Goal: Task Accomplishment & Management: Complete application form

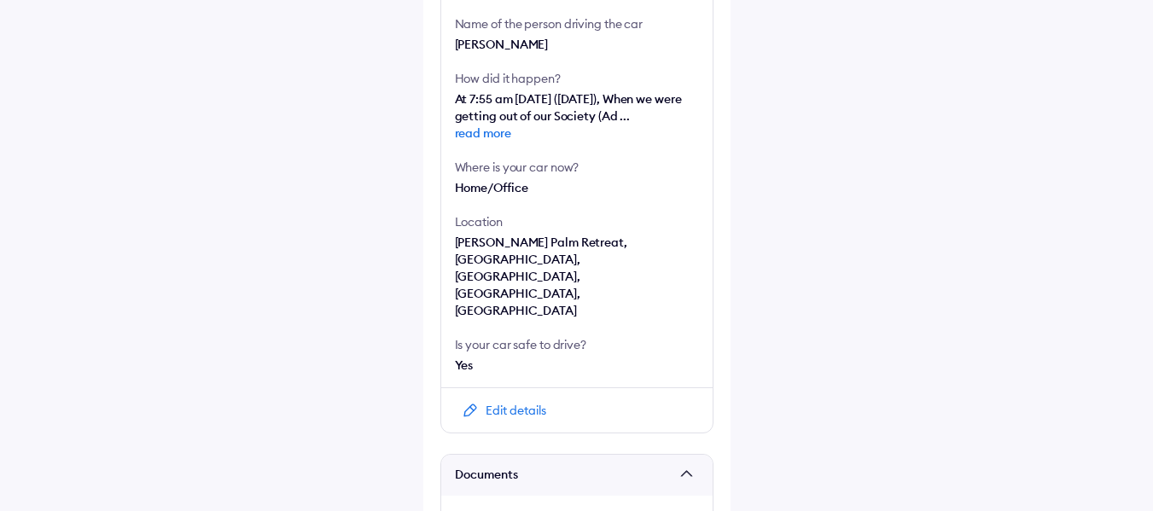
scroll to position [809, 0]
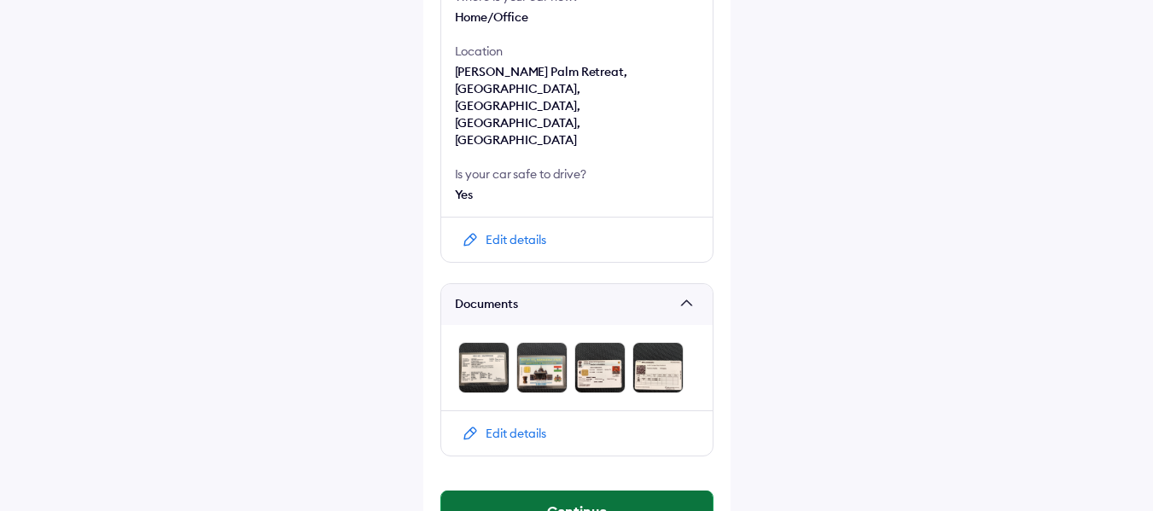
click at [577, 491] on button "Continue" at bounding box center [576, 511] width 271 height 41
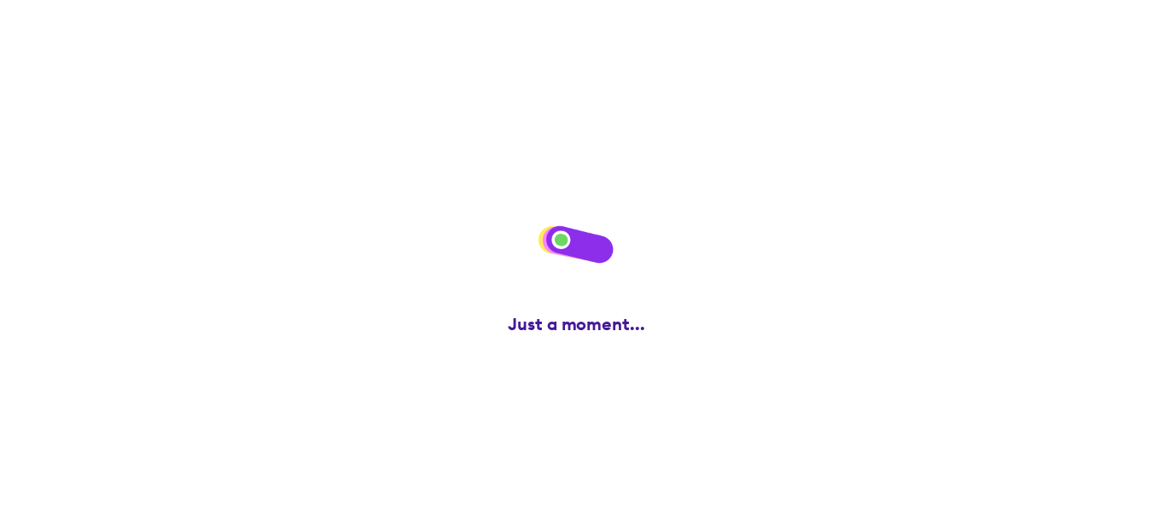
scroll to position [0, 0]
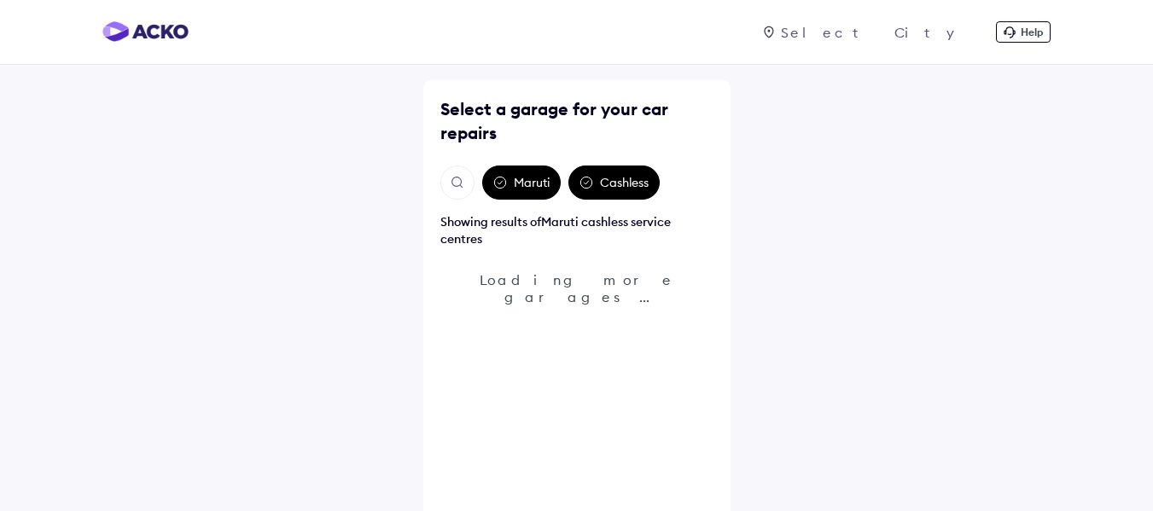
click at [459, 180] on img "Open search" at bounding box center [457, 182] width 15 height 15
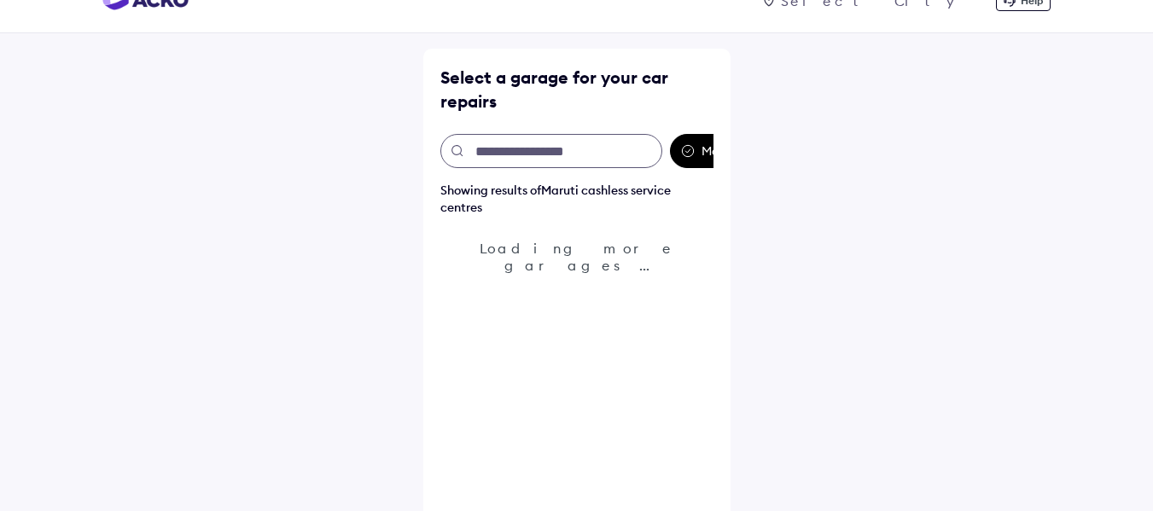
scroll to position [50, 0]
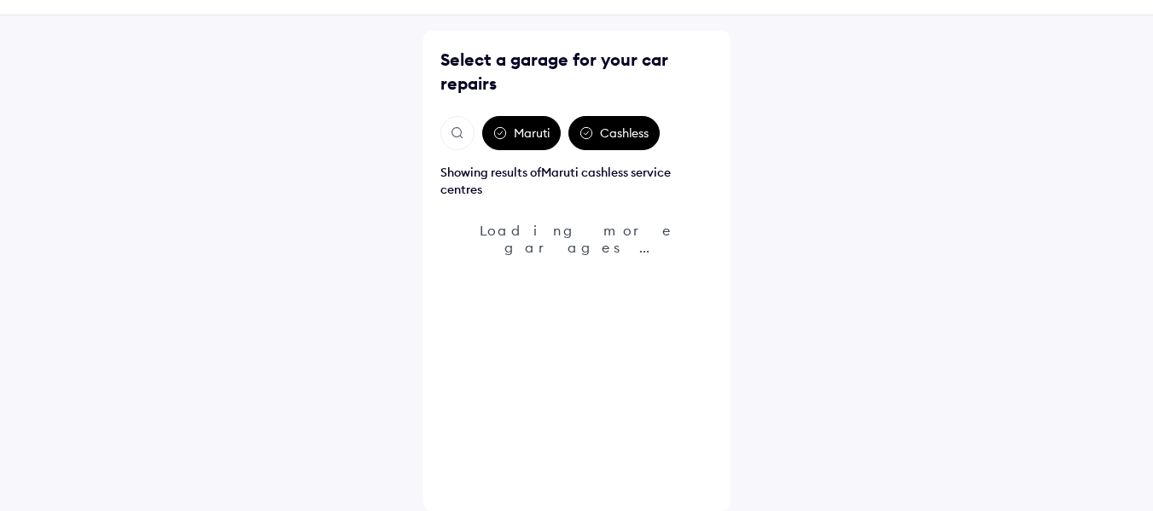
click at [460, 129] on img "Open search" at bounding box center [457, 132] width 15 height 15
click at [460, 145] on button "Open search" at bounding box center [457, 133] width 34 height 34
click at [446, 130] on button "Open search" at bounding box center [457, 133] width 34 height 34
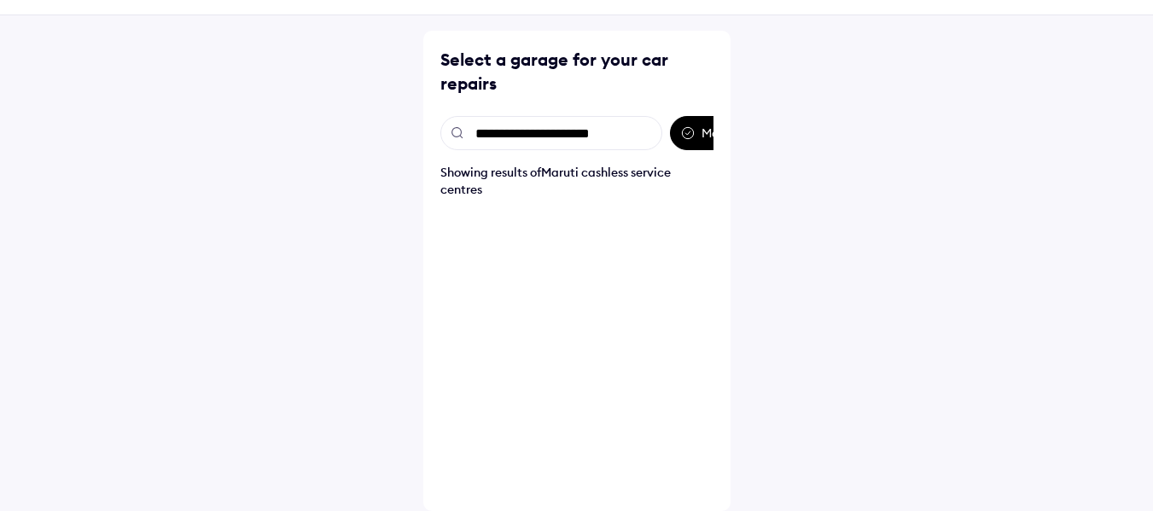
click at [612, 142] on input "**********" at bounding box center [551, 133] width 222 height 34
type input "**********"
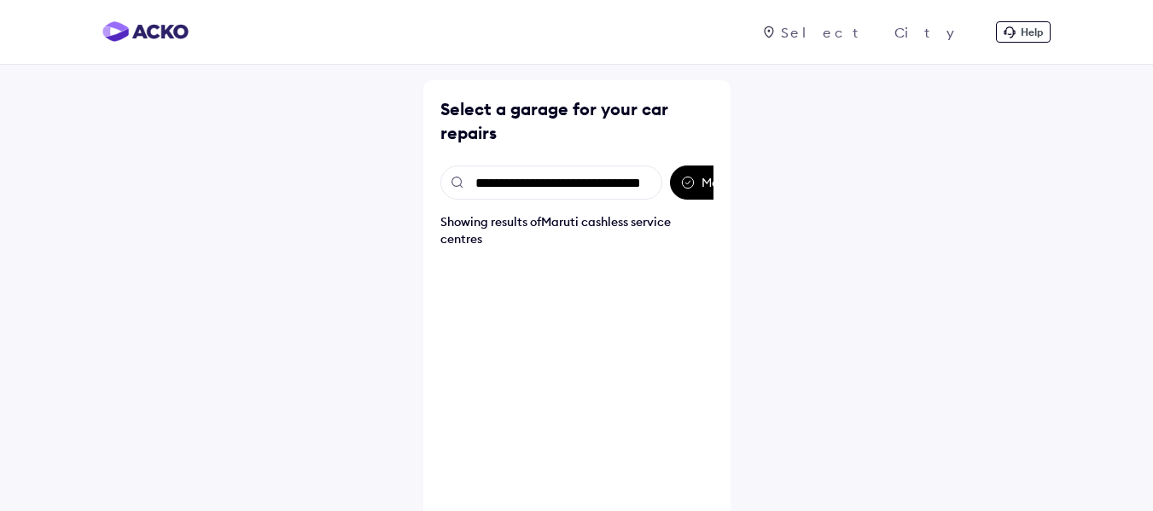
click at [590, 184] on input "**********" at bounding box center [551, 183] width 222 height 34
click at [514, 182] on input "**********" at bounding box center [551, 183] width 222 height 34
click at [705, 190] on div "**********" at bounding box center [576, 183] width 273 height 34
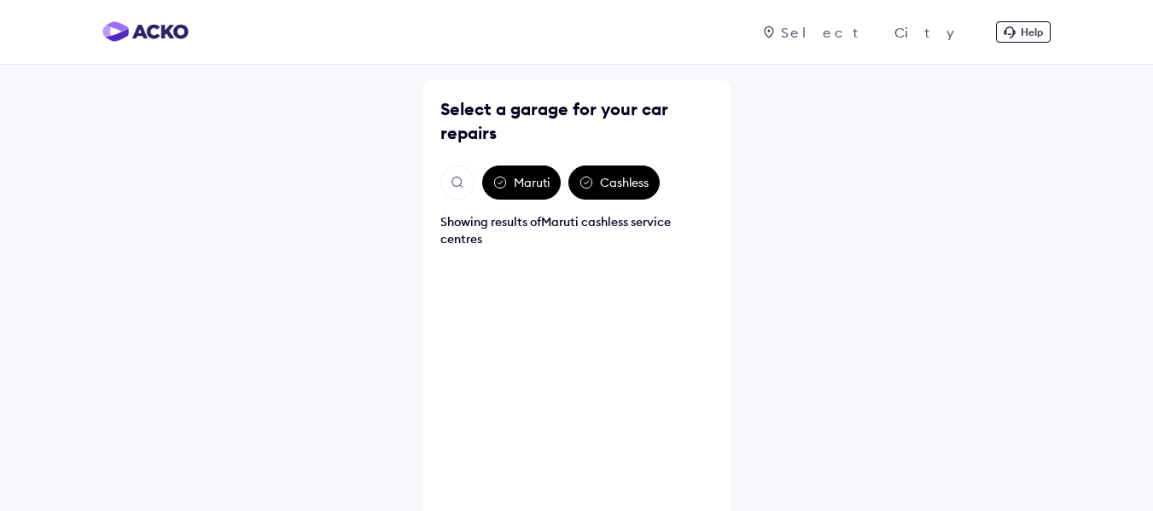
click at [511, 180] on div "Maruti" at bounding box center [521, 183] width 79 height 34
click at [458, 184] on img "Open search" at bounding box center [457, 182] width 15 height 15
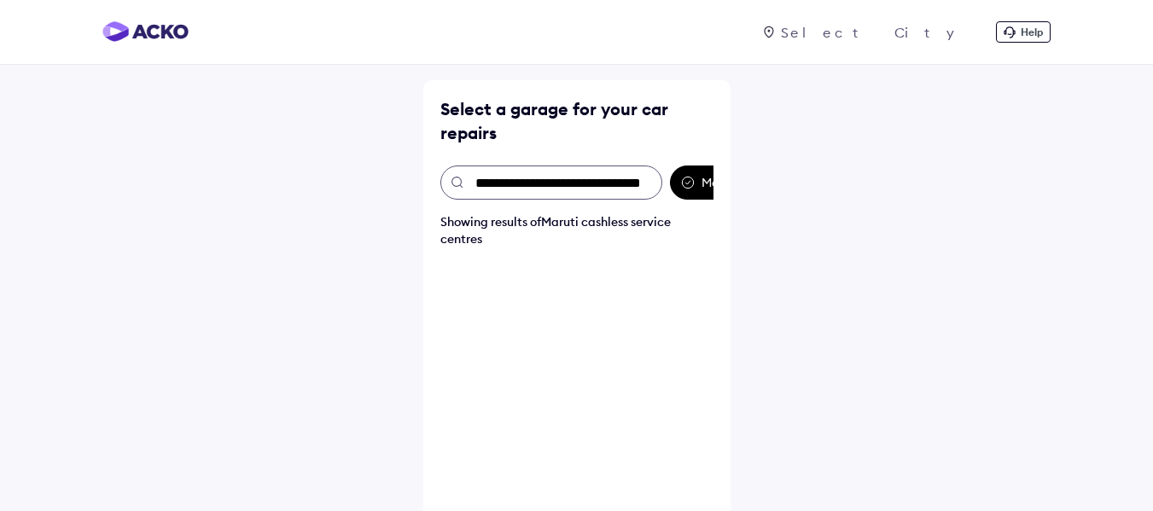
scroll to position [0, 32]
click at [534, 195] on input "**********" at bounding box center [551, 183] width 222 height 34
click at [685, 201] on div "**********" at bounding box center [576, 355] width 273 height 378
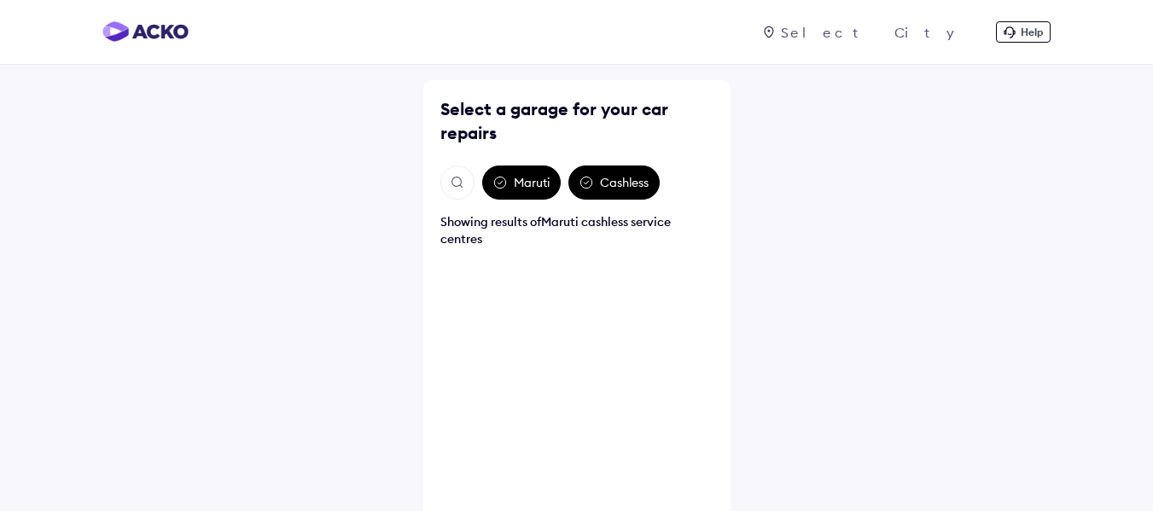
click at [475, 178] on div "Maruti Cashless" at bounding box center [576, 183] width 273 height 34
click at [438, 190] on div "Select a garage for your car repairs Maruti Cashless Showing results of Maruti …" at bounding box center [576, 320] width 307 height 481
click at [466, 183] on button "Open search" at bounding box center [457, 183] width 34 height 34
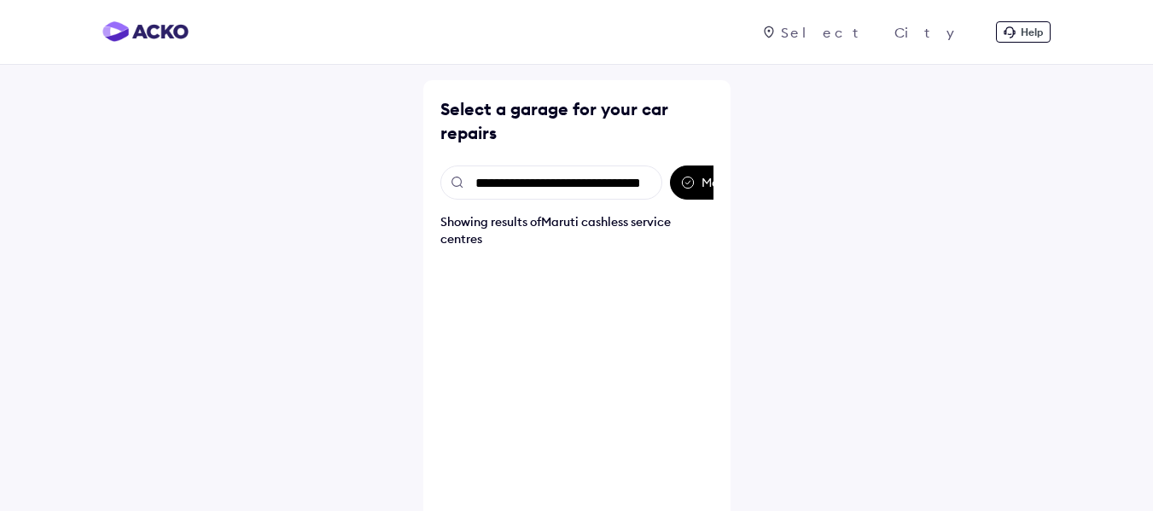
drag, startPoint x: 484, startPoint y: 181, endPoint x: 738, endPoint y: 185, distance: 253.6
click at [738, 185] on div "**********" at bounding box center [576, 280] width 1153 height 561
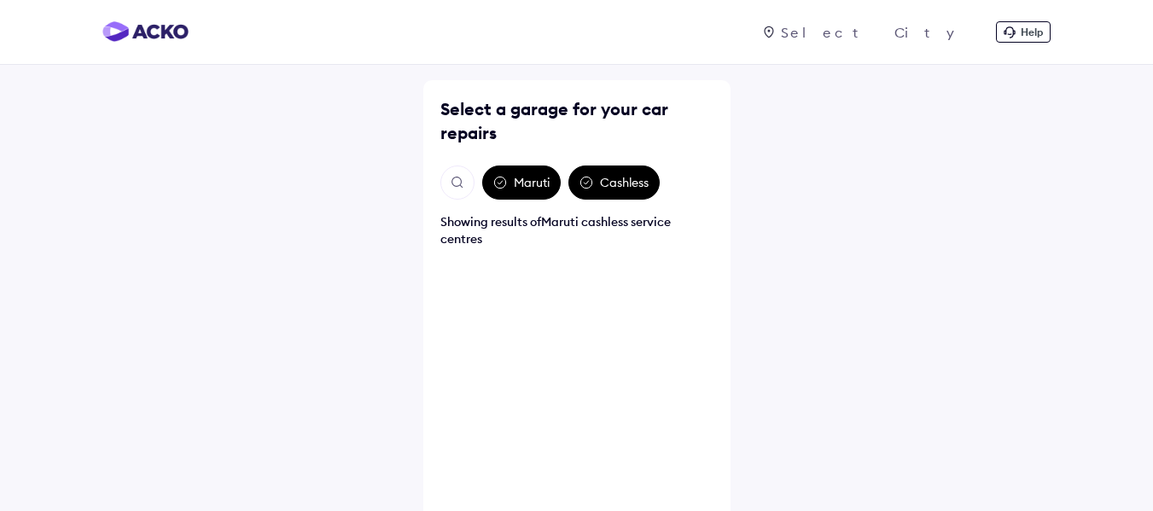
click at [460, 187] on img "Open search" at bounding box center [457, 182] width 15 height 15
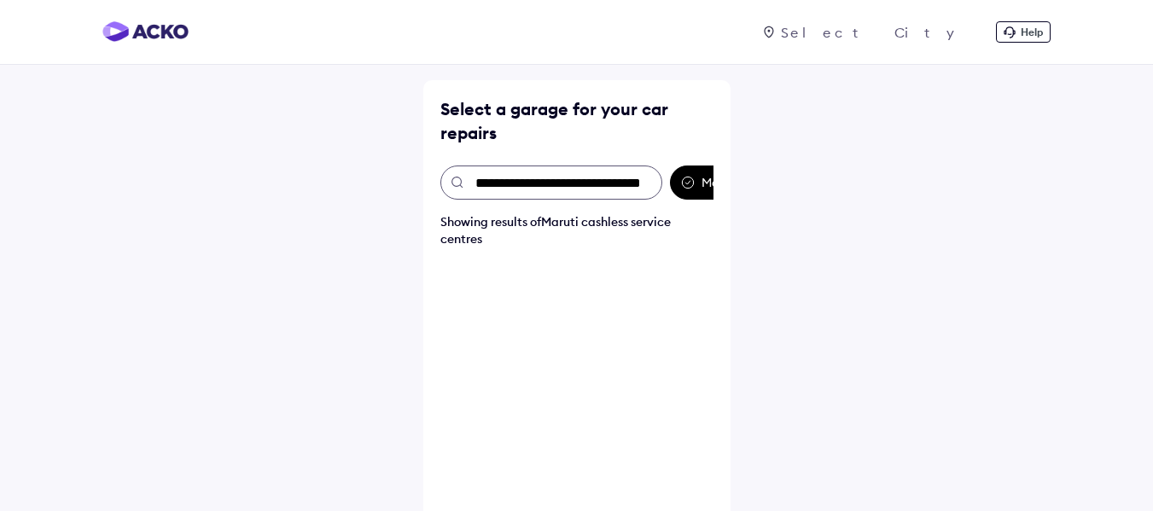
click at [520, 184] on input "**********" at bounding box center [551, 183] width 222 height 34
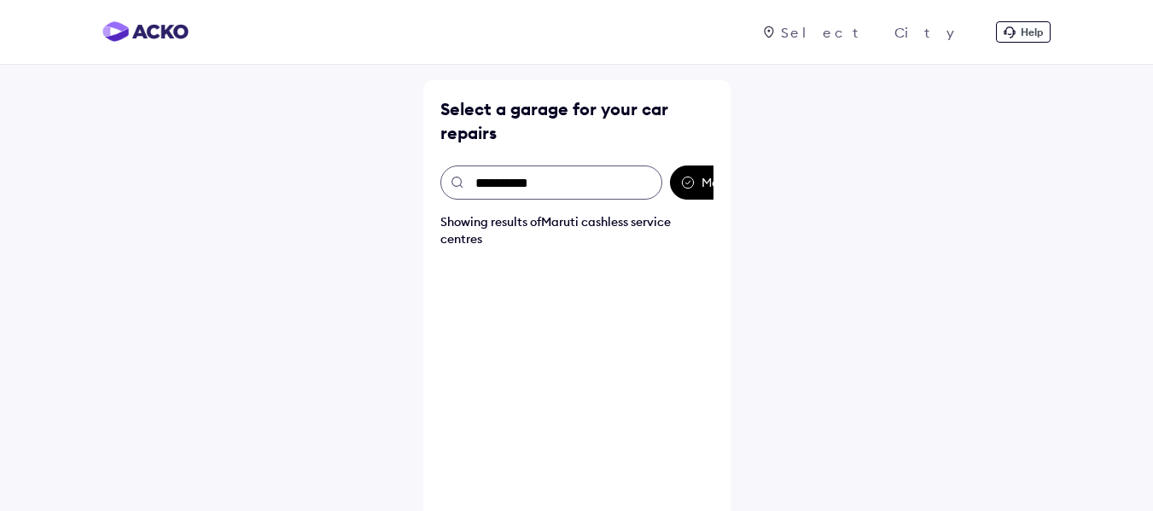
type input "**********"
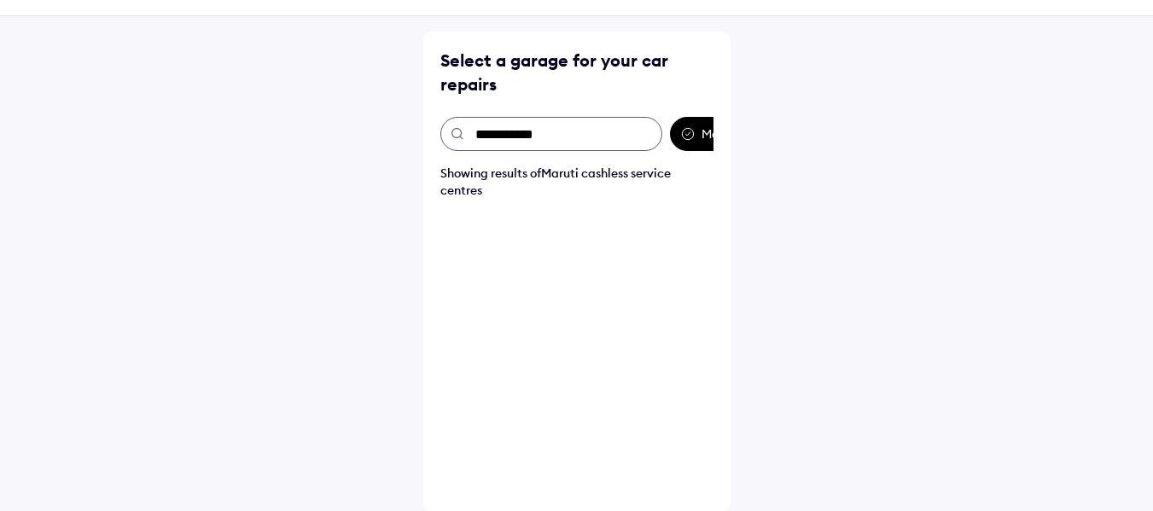
scroll to position [50, 0]
click at [445, 131] on input "**********" at bounding box center [551, 133] width 222 height 34
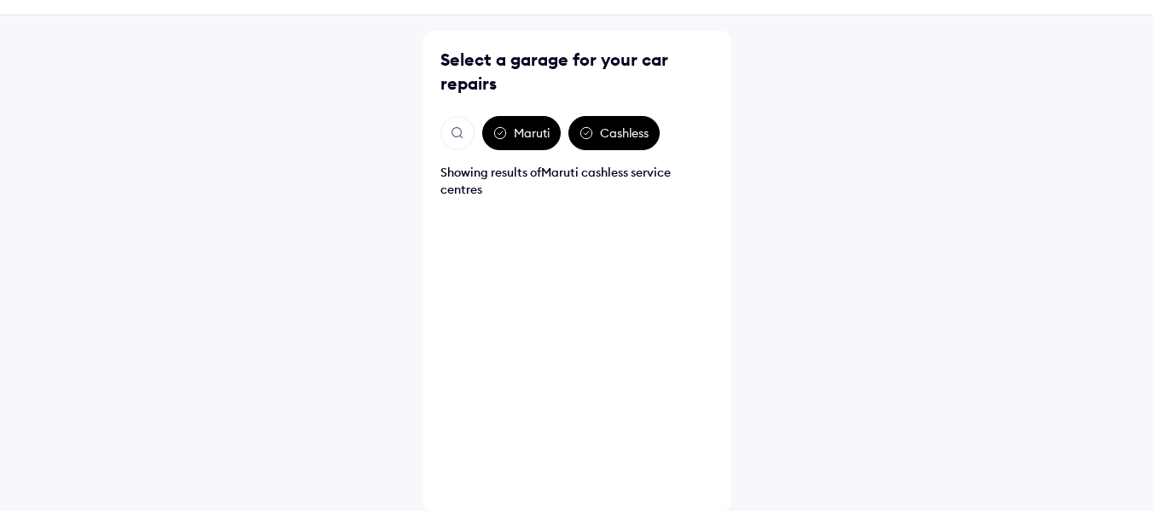
click at [529, 134] on div "Maruti" at bounding box center [521, 133] width 79 height 34
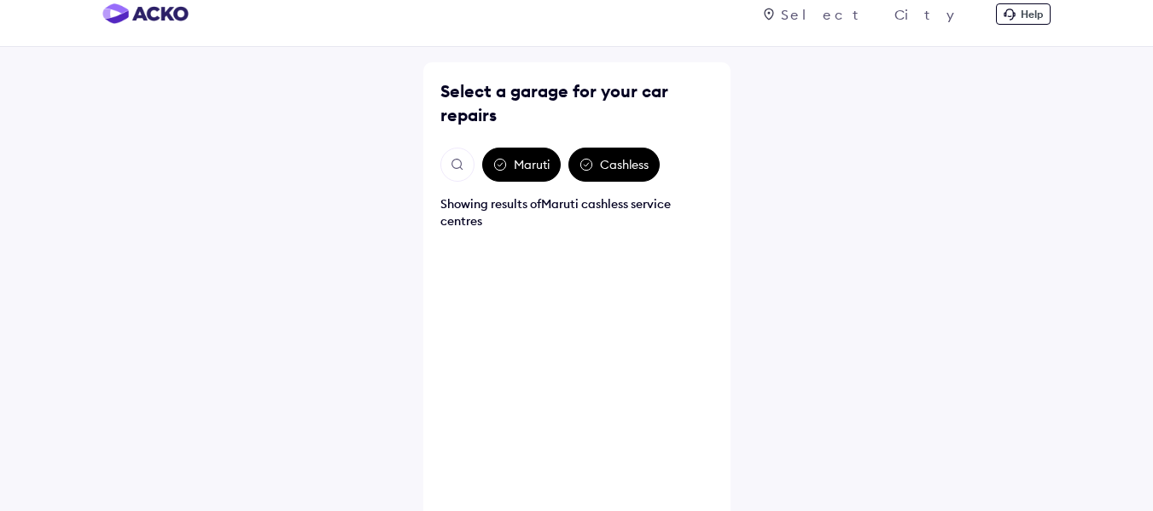
scroll to position [0, 0]
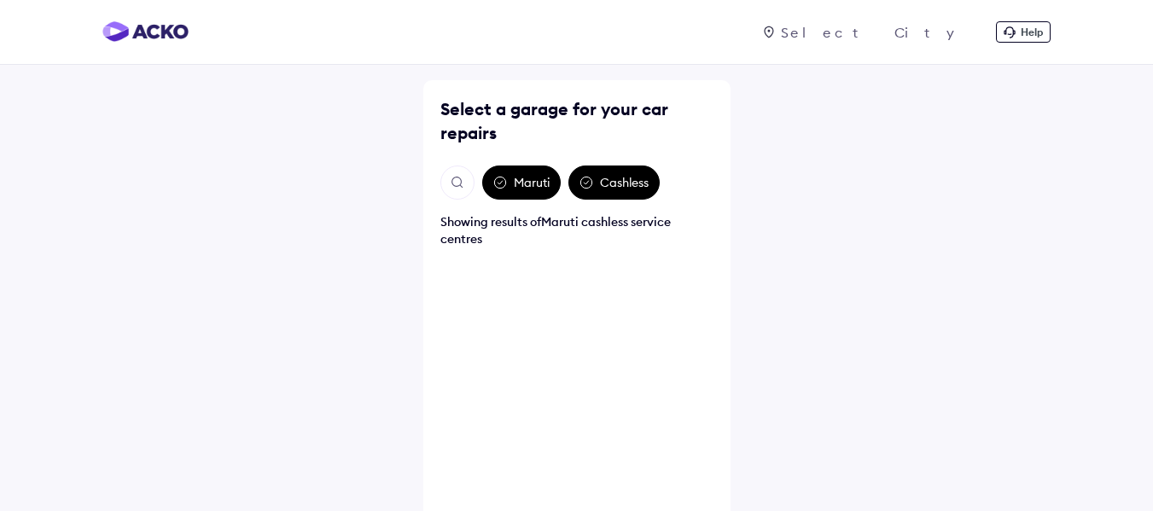
click at [632, 176] on div "Cashless" at bounding box center [614, 183] width 91 height 34
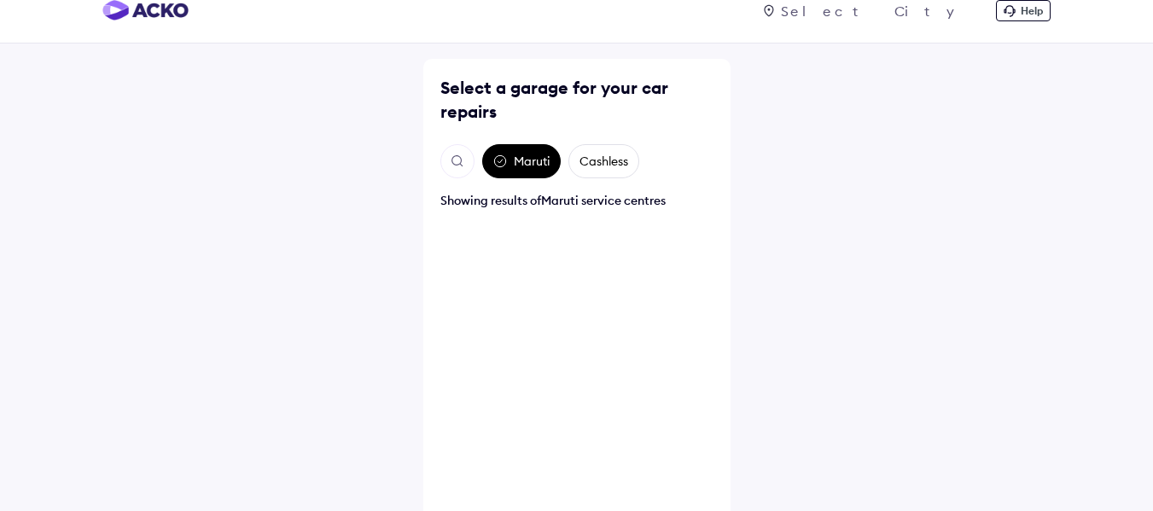
scroll to position [32, 0]
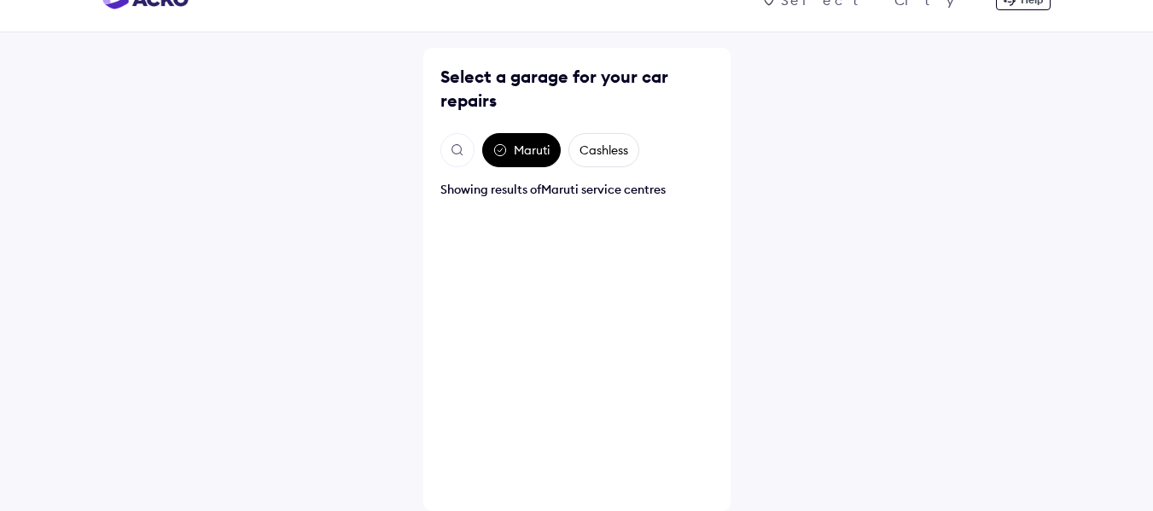
click at [482, 144] on div "Maruti" at bounding box center [521, 150] width 79 height 34
click at [530, 144] on div "Maruti" at bounding box center [521, 150] width 79 height 34
drag, startPoint x: 583, startPoint y: 154, endPoint x: 558, endPoint y: 160, distance: 25.5
click at [584, 154] on div "Cashless" at bounding box center [604, 150] width 71 height 34
click at [501, 158] on div "Maruti" at bounding box center [521, 150] width 79 height 34
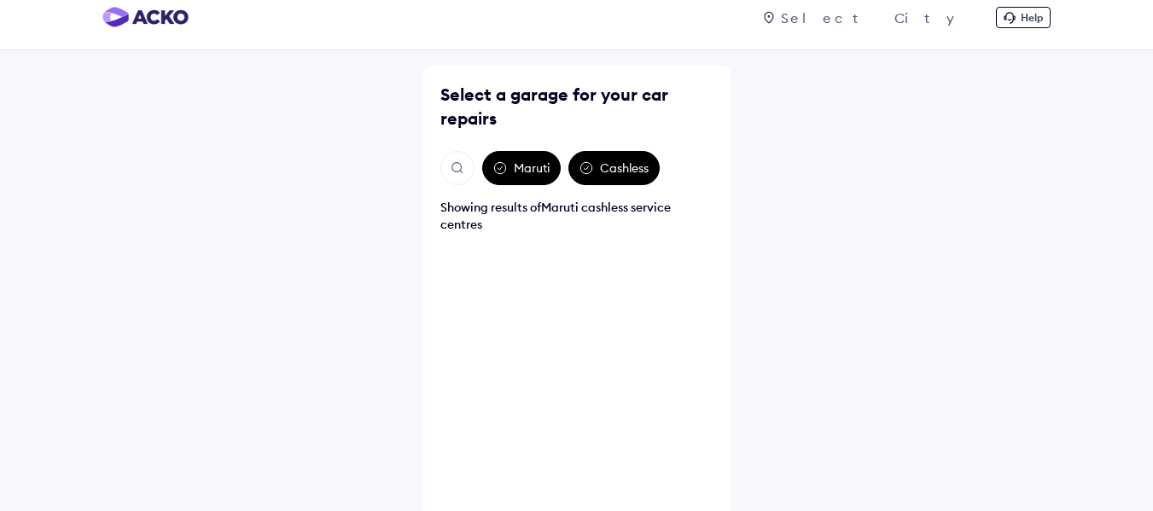
scroll to position [0, 0]
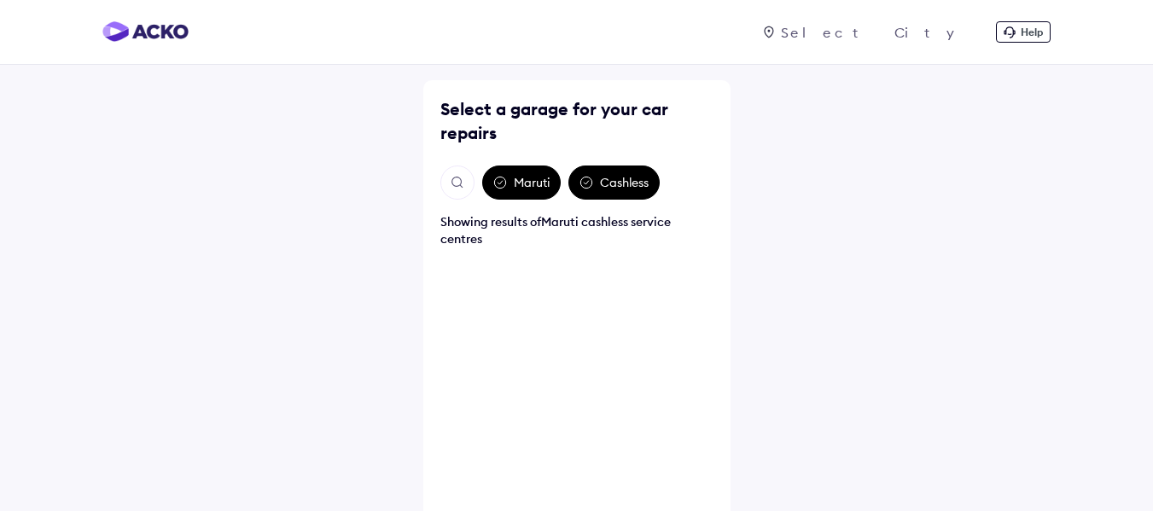
click at [499, 160] on div "Select a garage for your car repairs Maruti Cashless Showing results of Maruti …" at bounding box center [576, 320] width 307 height 481
click at [458, 180] on img "Open search" at bounding box center [457, 182] width 15 height 15
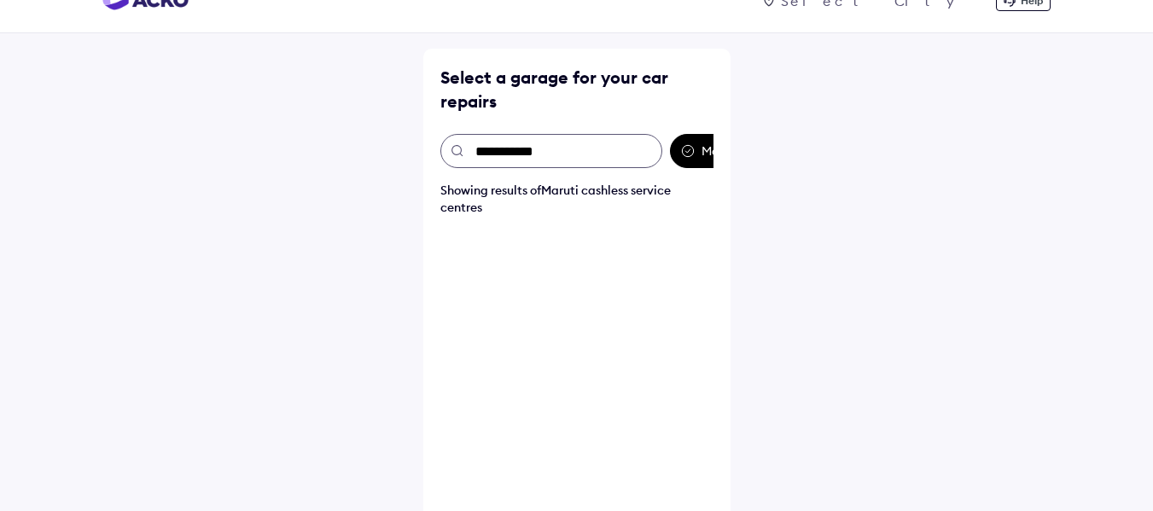
scroll to position [50, 0]
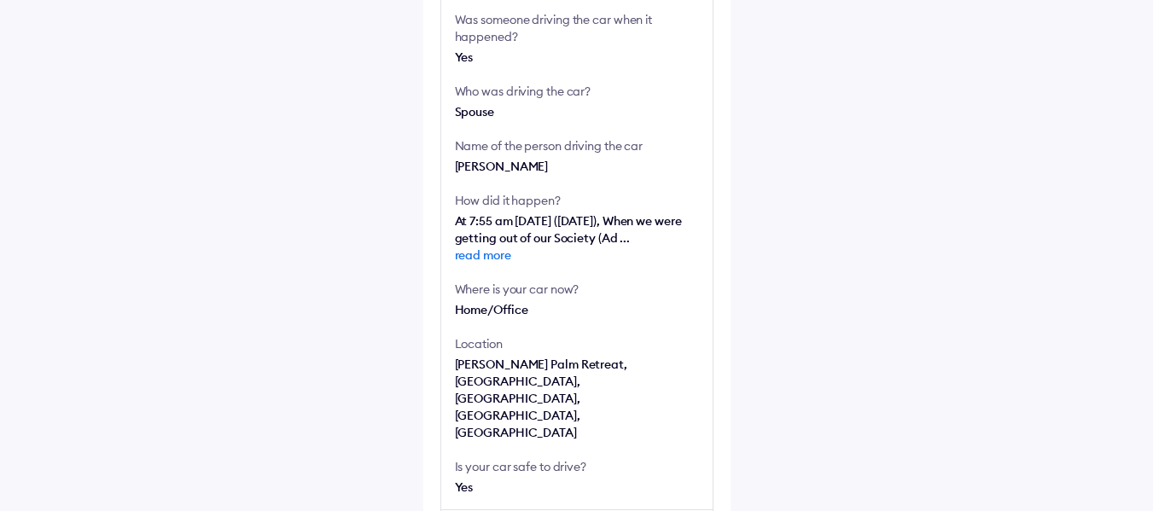
scroll to position [809, 0]
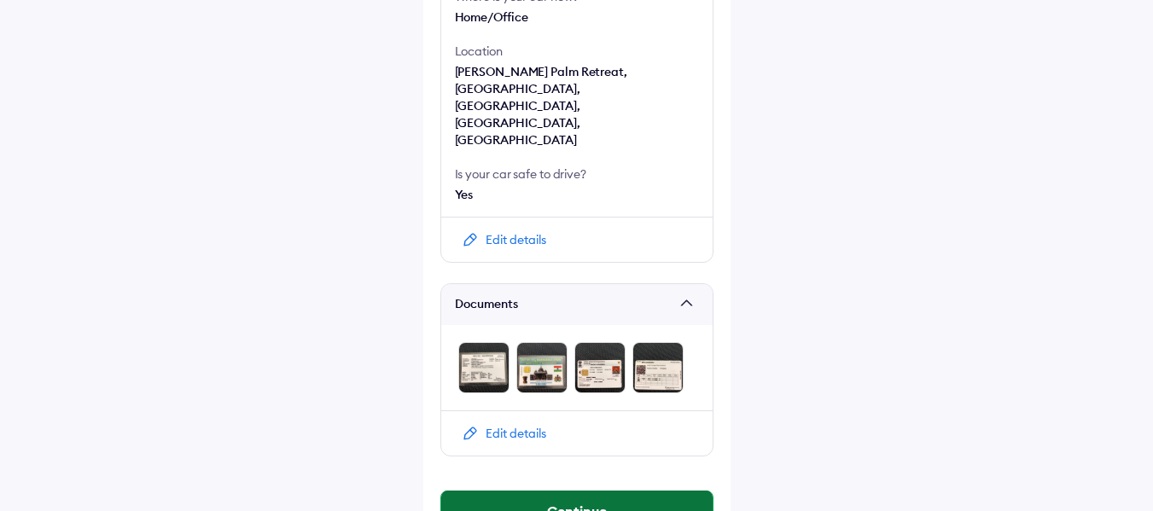
drag, startPoint x: 580, startPoint y: 457, endPoint x: 592, endPoint y: 444, distance: 17.5
click at [582, 491] on button "Continue" at bounding box center [576, 511] width 271 height 41
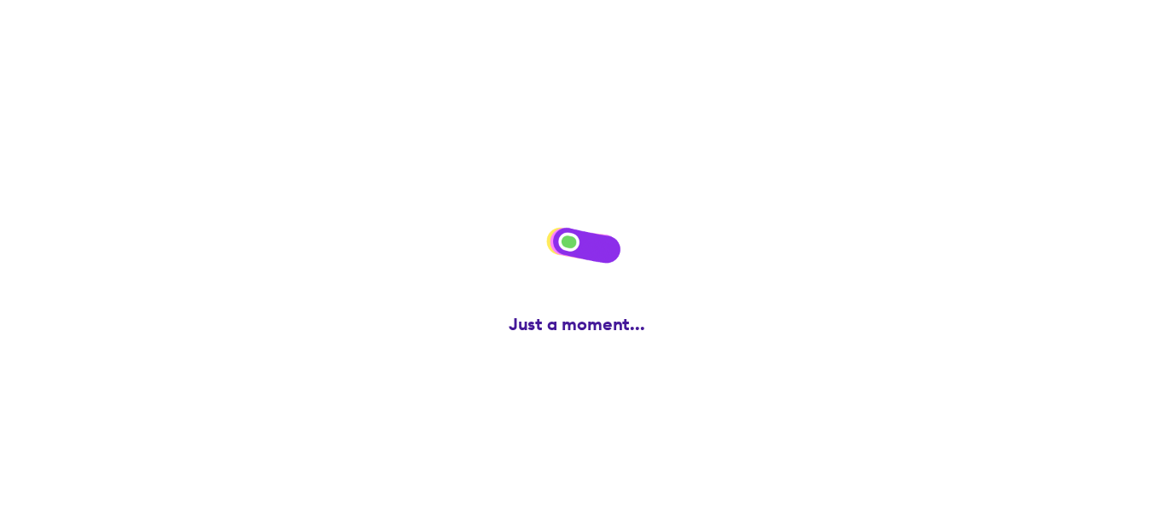
scroll to position [0, 0]
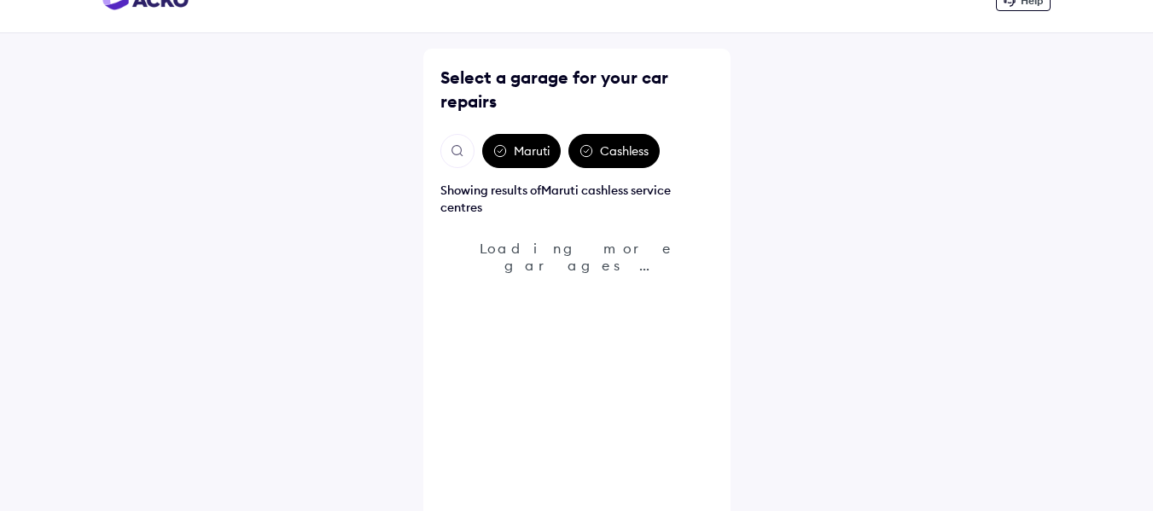
scroll to position [50, 0]
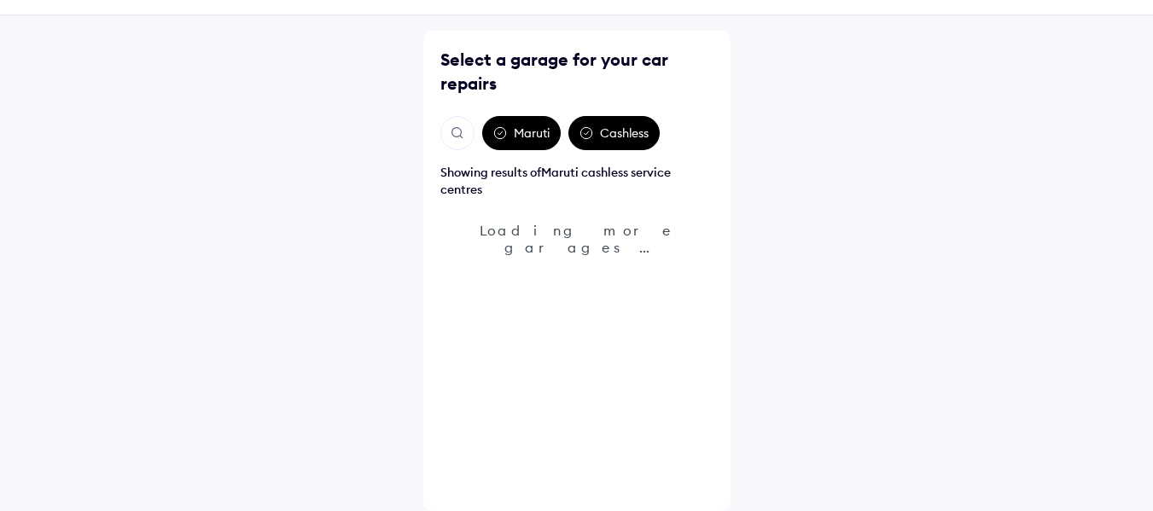
click at [454, 130] on img "Open search" at bounding box center [457, 132] width 15 height 15
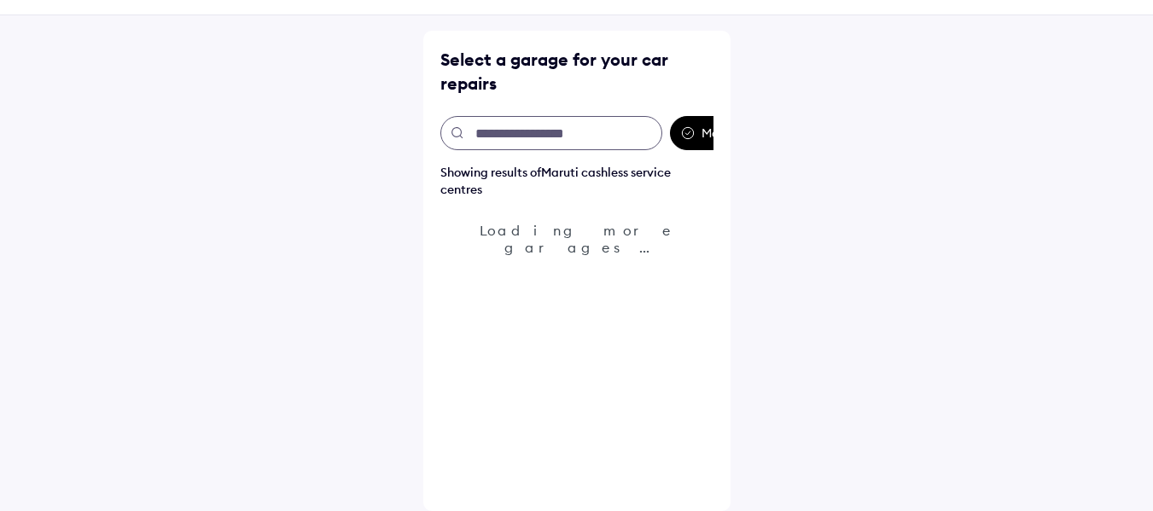
scroll to position [0, 0]
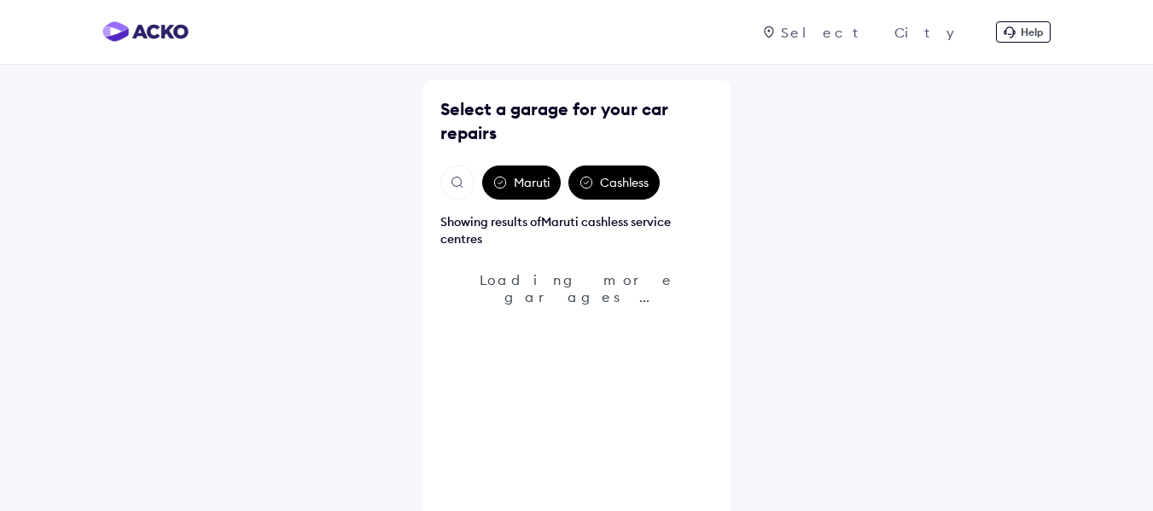
click at [521, 157] on div "Select a garage for your car repairs Maruti Cashless Showing results of Maruti …" at bounding box center [576, 320] width 307 height 481
click at [528, 192] on div "Maruti" at bounding box center [521, 183] width 79 height 34
click at [472, 185] on button "Open search" at bounding box center [457, 183] width 34 height 34
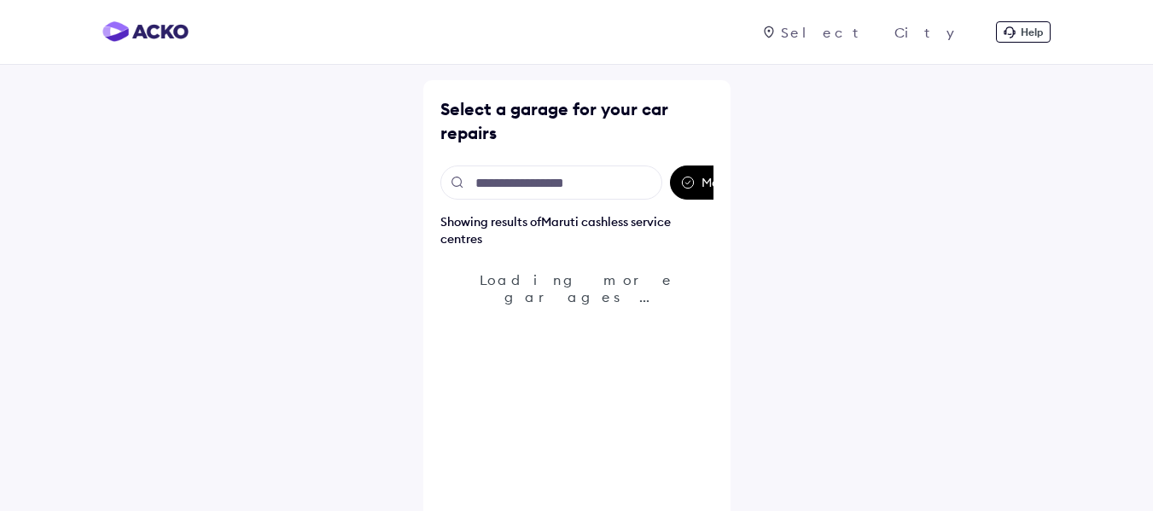
click at [516, 184] on input "text" at bounding box center [551, 183] width 222 height 34
click at [531, 179] on input "**********" at bounding box center [551, 183] width 222 height 34
click at [572, 190] on input "**********" at bounding box center [551, 183] width 222 height 34
type input "**********"
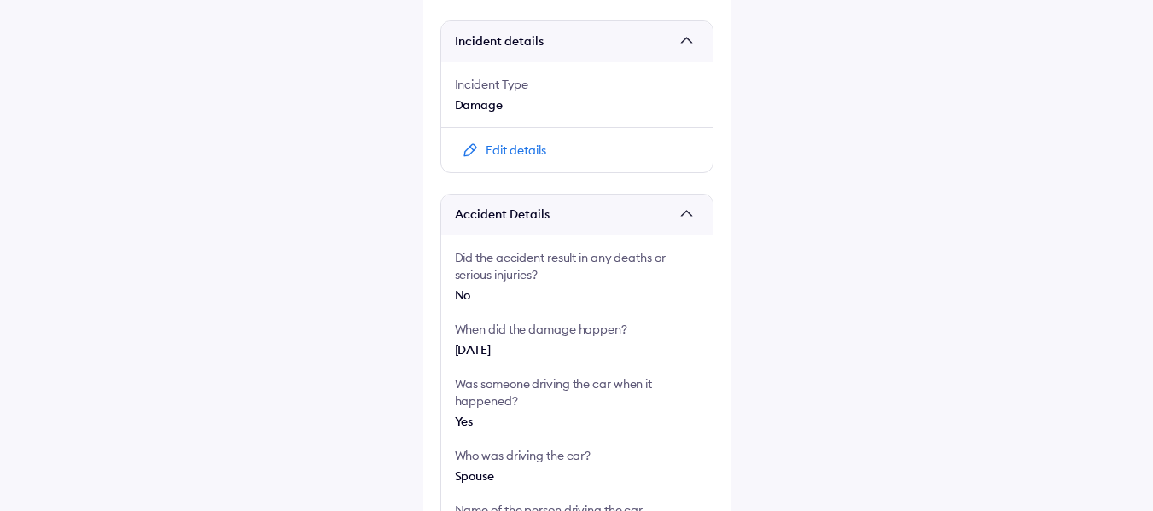
scroll to position [341, 0]
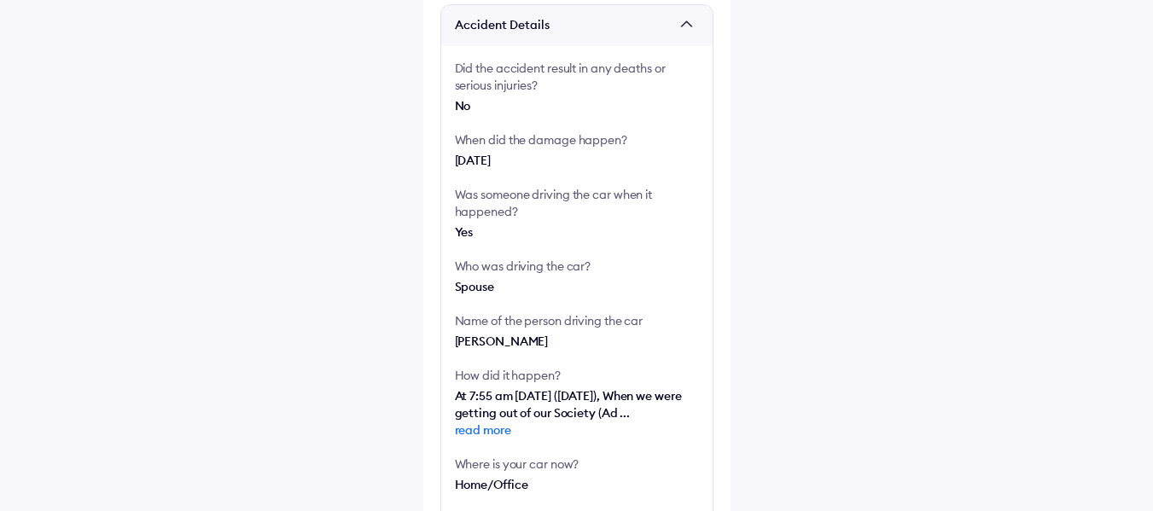
click at [488, 177] on div "Did the accident result in any deaths or serious injuries? No When did the dama…" at bounding box center [576, 365] width 271 height 639
click at [469, 166] on div "[DATE]" at bounding box center [577, 160] width 244 height 17
copy div "[DATE]"
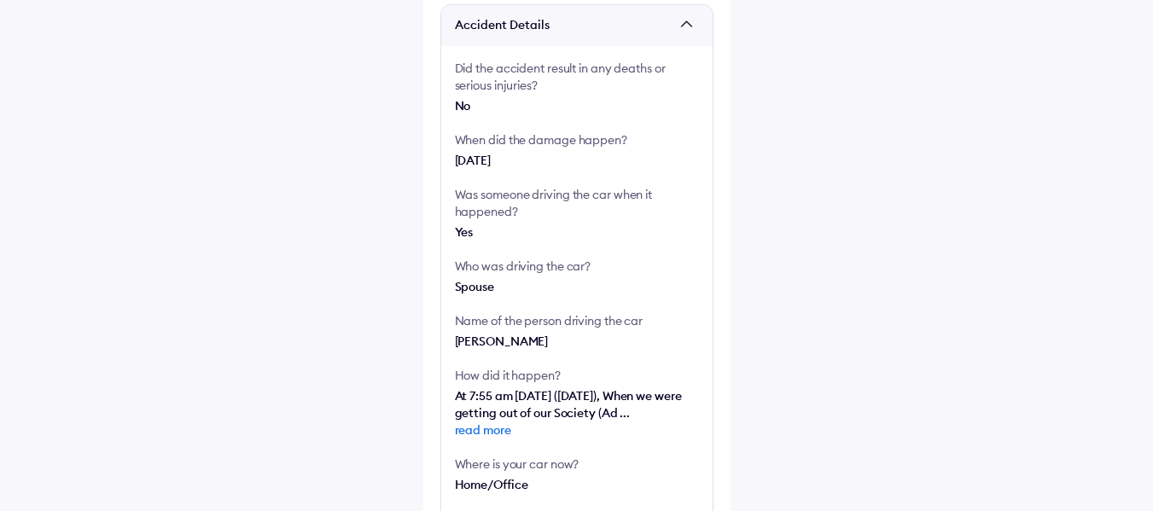
click at [481, 344] on div "[PERSON_NAME]" at bounding box center [577, 341] width 244 height 17
click at [484, 342] on div "[PERSON_NAME]" at bounding box center [577, 341] width 244 height 17
click at [490, 341] on div "[PERSON_NAME]" at bounding box center [577, 341] width 244 height 17
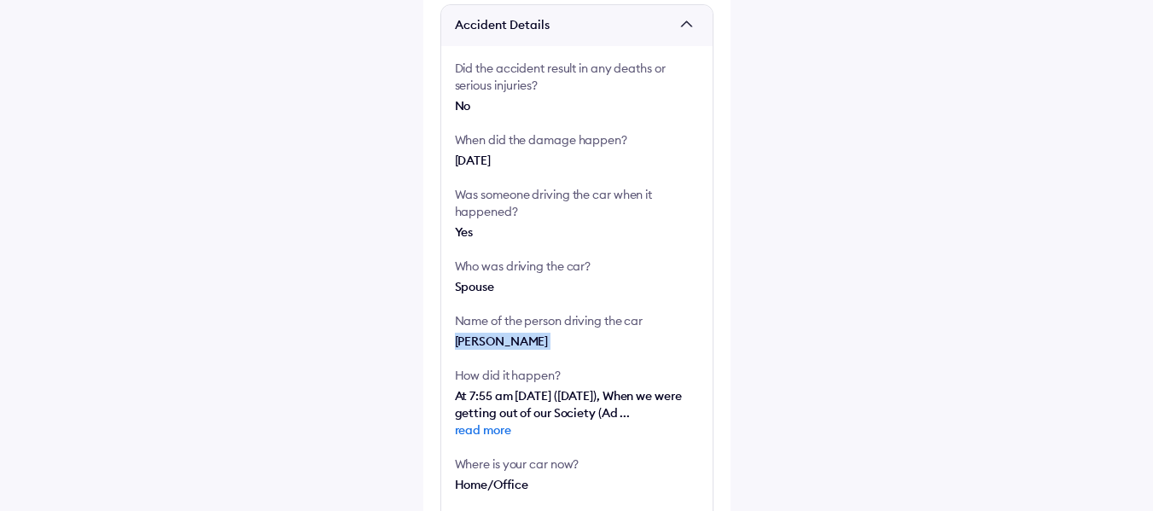
click at [490, 341] on div "[PERSON_NAME]" at bounding box center [577, 341] width 244 height 17
copy div "[PERSON_NAME]"
click at [529, 396] on span "At 7:55 am today (18th August), When we were getting out of our Society (Ad ...…" at bounding box center [577, 413] width 244 height 50
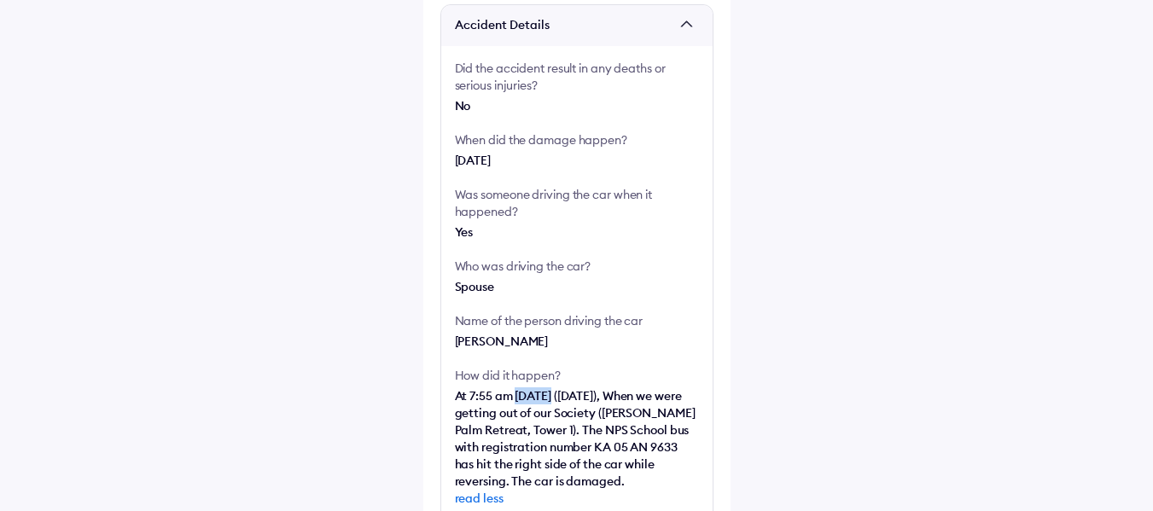
click at [529, 396] on span "At 7:55 am today (18th August), When we were getting out of our Society (Adarsh…" at bounding box center [577, 447] width 244 height 119
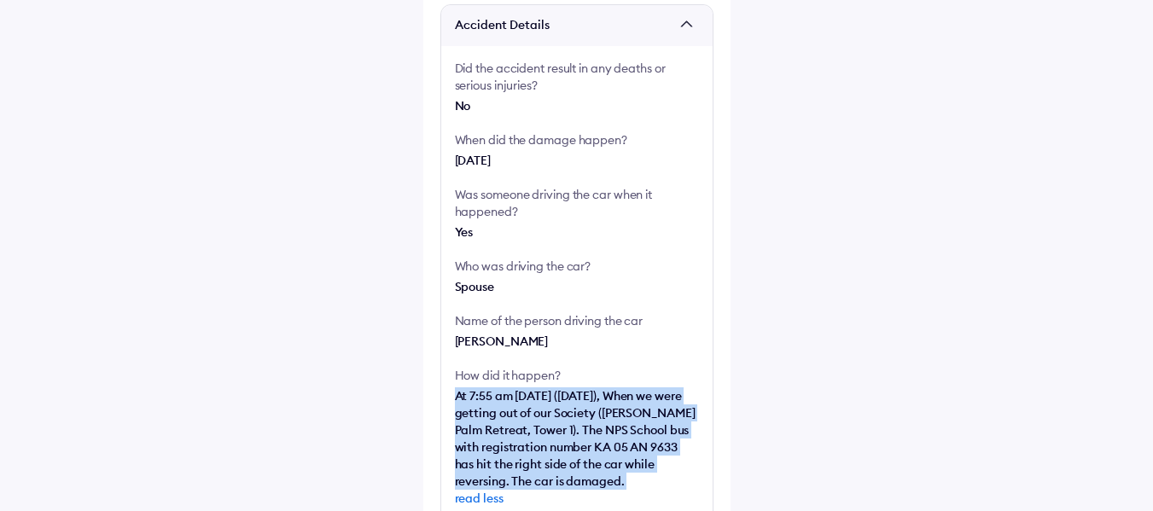
click at [529, 396] on span "At 7:55 am today (18th August), When we were getting out of our Society (Adarsh…" at bounding box center [577, 447] width 244 height 119
copy span "At 7:55 am today (18th August), When we were getting out of our Society (Adarsh…"
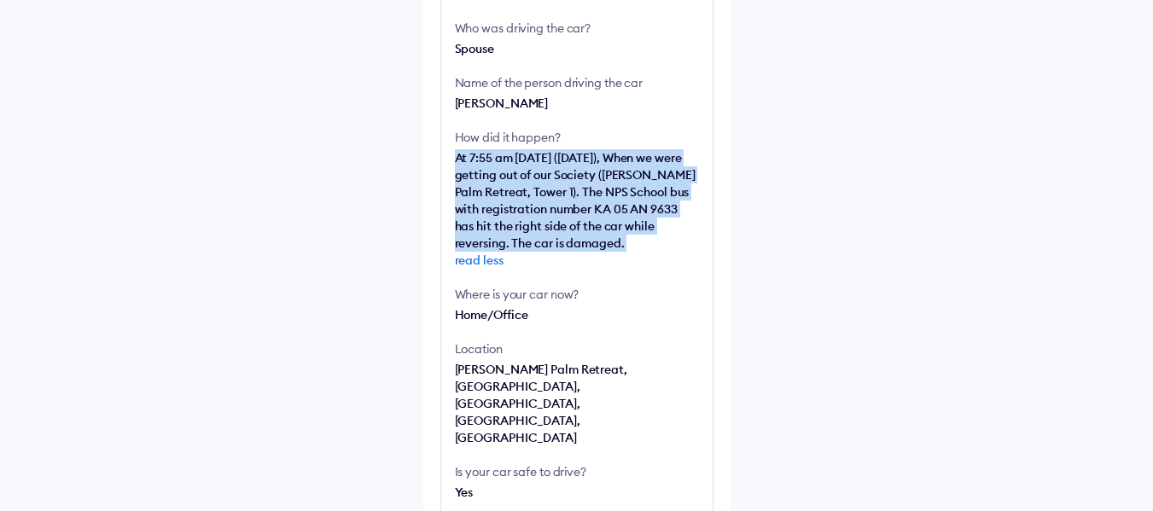
scroll to position [598, 0]
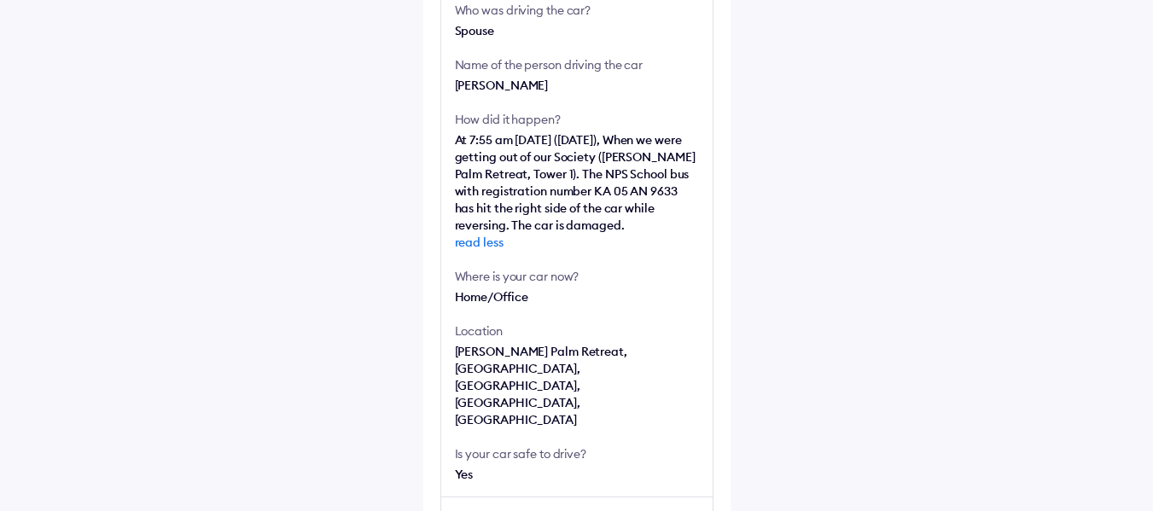
click at [489, 353] on div "[PERSON_NAME] Palm Retreat, [GEOGRAPHIC_DATA], [GEOGRAPHIC_DATA], [GEOGRAPHIC_D…" at bounding box center [577, 385] width 244 height 85
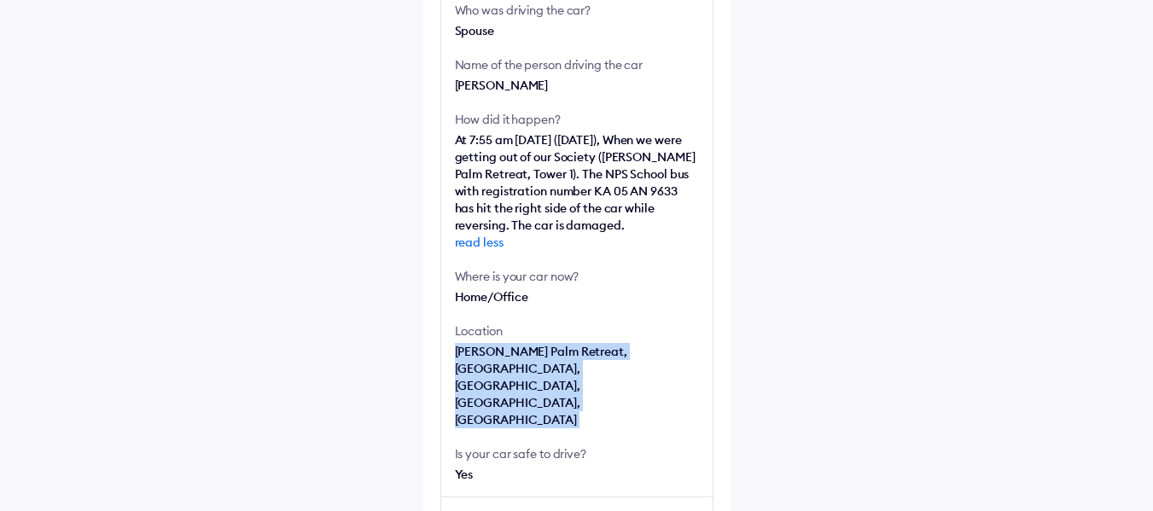
click at [489, 353] on div "[PERSON_NAME] Palm Retreat, [GEOGRAPHIC_DATA], [GEOGRAPHIC_DATA], [GEOGRAPHIC_D…" at bounding box center [577, 385] width 244 height 85
copy div "[PERSON_NAME] Palm Retreat, [GEOGRAPHIC_DATA], [GEOGRAPHIC_DATA], [GEOGRAPHIC_D…"
click at [481, 363] on div "[PERSON_NAME] Palm Retreat, [GEOGRAPHIC_DATA], [GEOGRAPHIC_DATA], [GEOGRAPHIC_D…" at bounding box center [577, 385] width 244 height 85
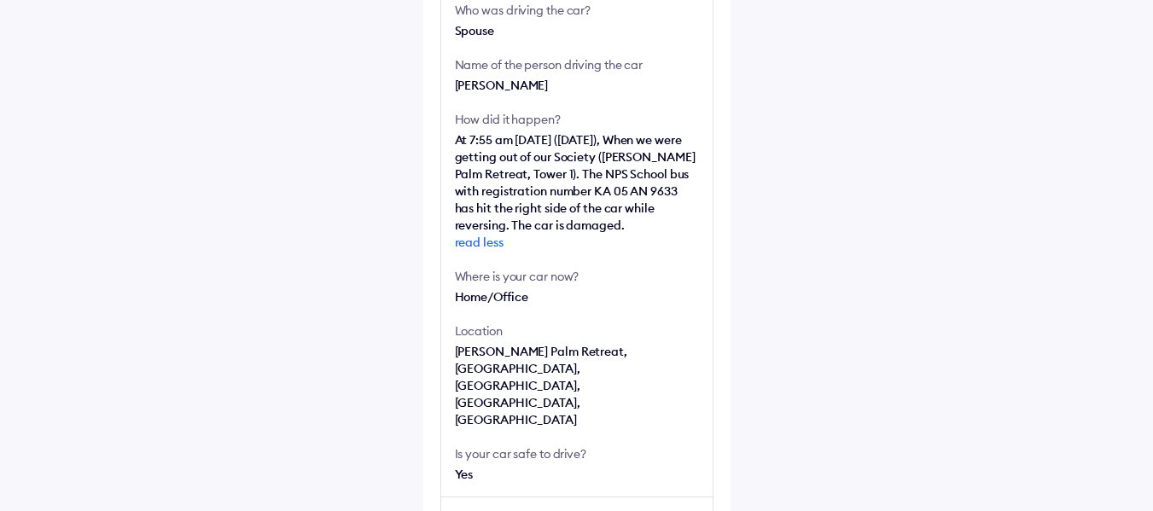
click at [475, 354] on div "[PERSON_NAME] Palm Retreat, [GEOGRAPHIC_DATA], [GEOGRAPHIC_DATA], [GEOGRAPHIC_D…" at bounding box center [577, 385] width 244 height 85
copy div "Adarsh"
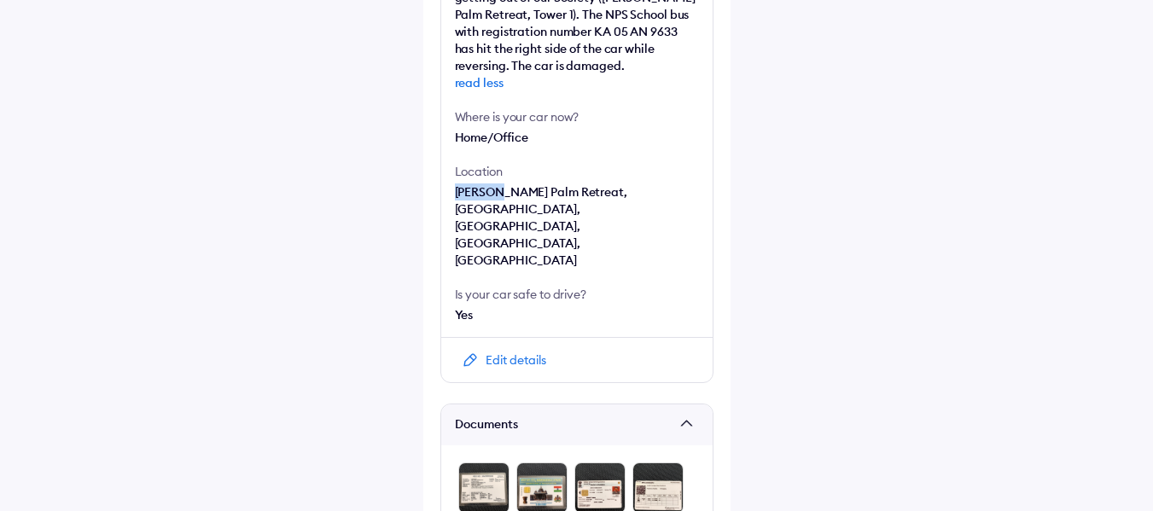
scroll to position [878, 0]
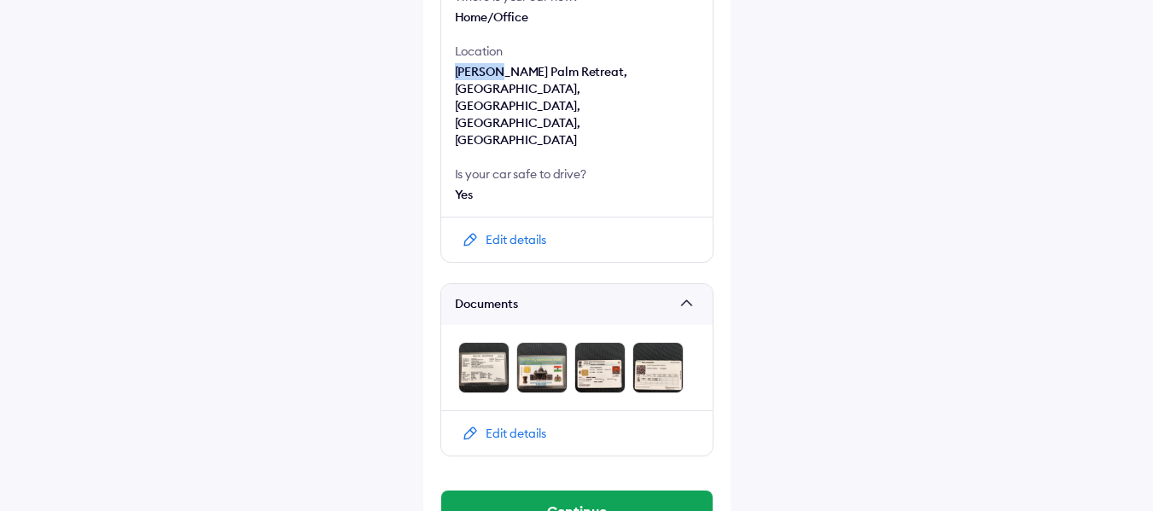
click at [487, 342] on img at bounding box center [483, 367] width 51 height 51
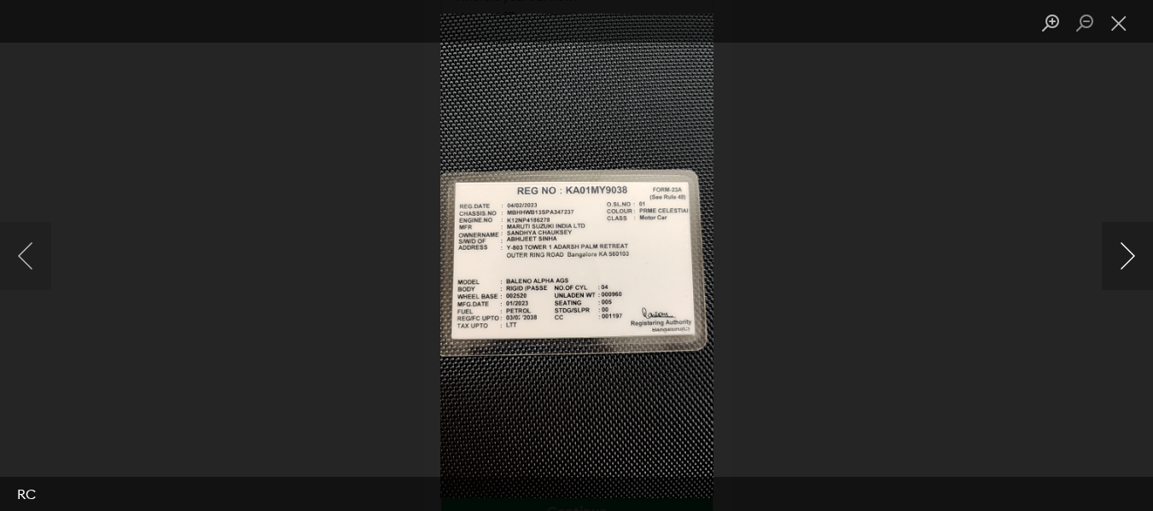
click at [1133, 254] on button "Next image" at bounding box center [1127, 256] width 51 height 68
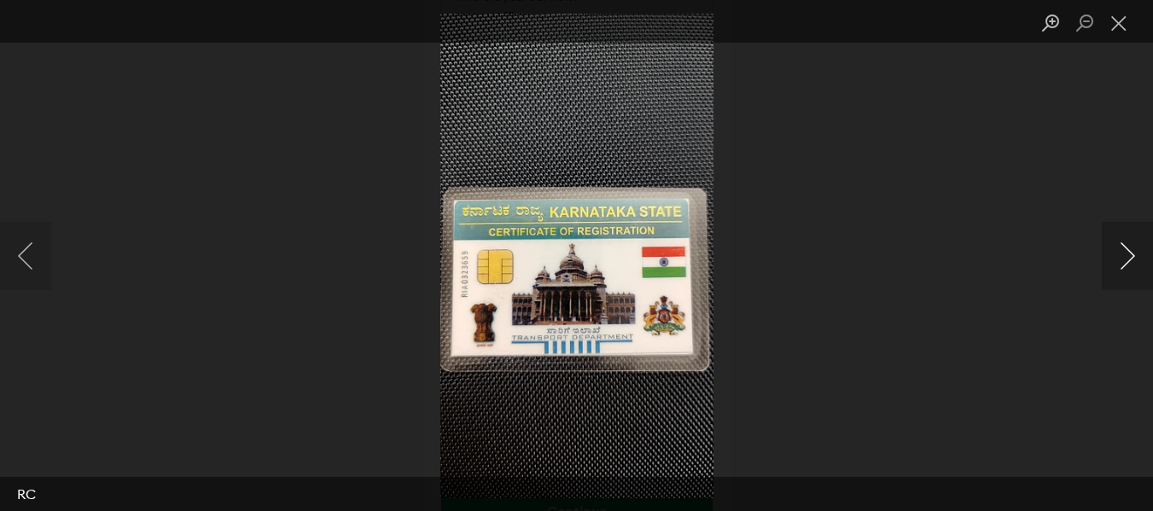
click at [1128, 269] on button "Next image" at bounding box center [1127, 256] width 51 height 68
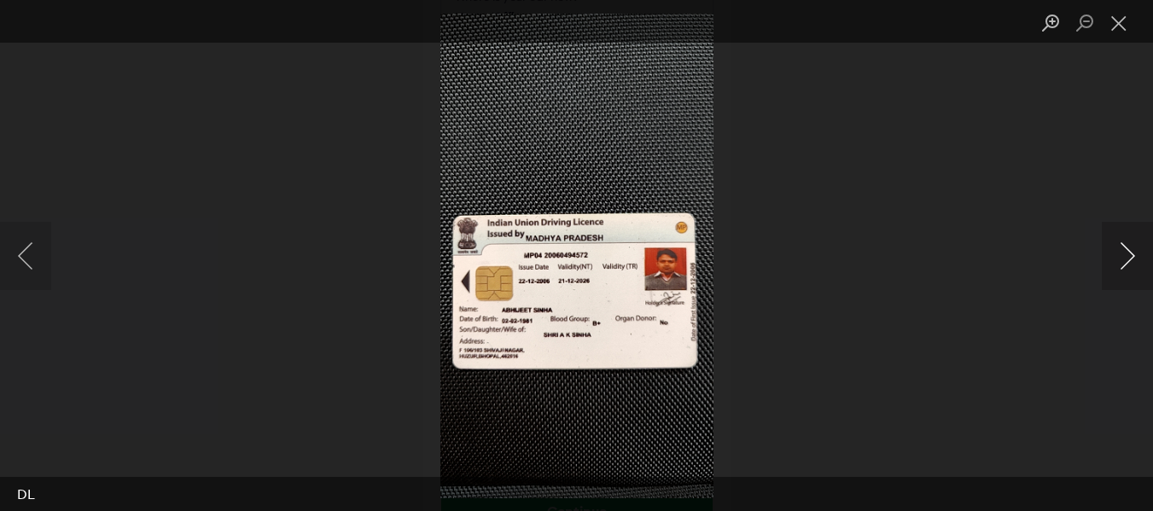
click at [1140, 262] on button "Next image" at bounding box center [1127, 256] width 51 height 68
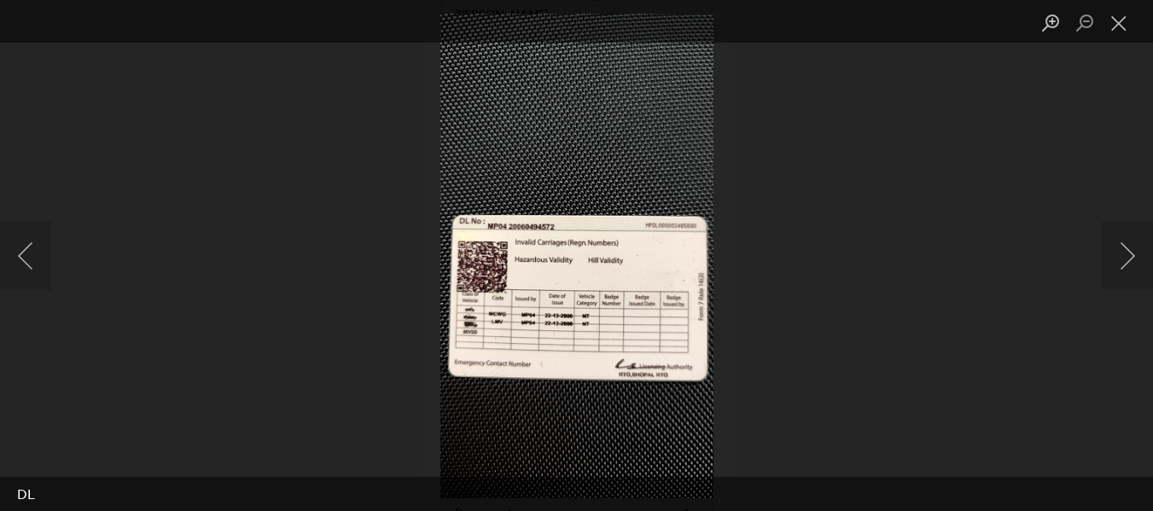
scroll to position [536, 0]
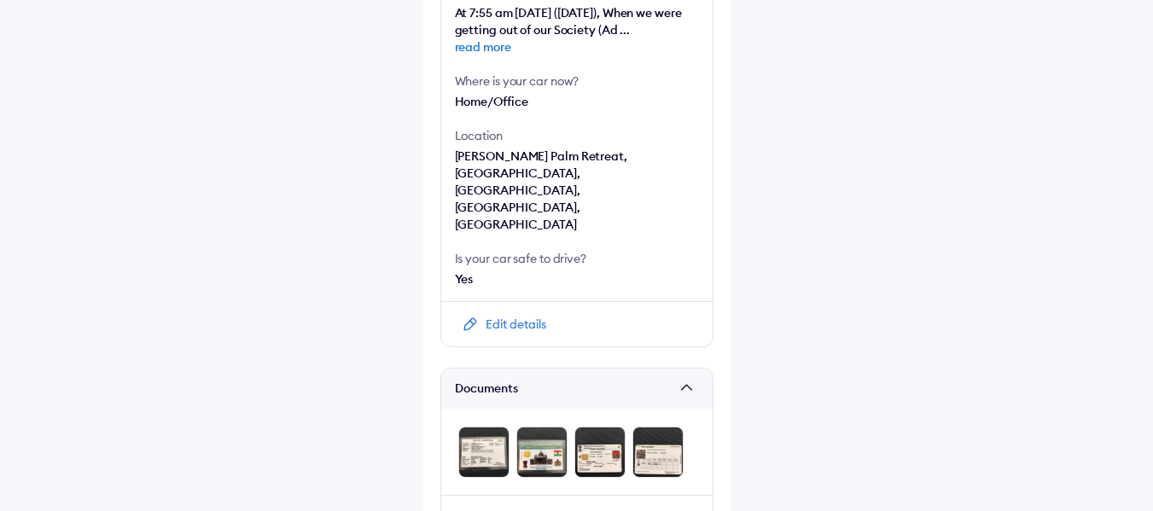
scroll to position [809, 0]
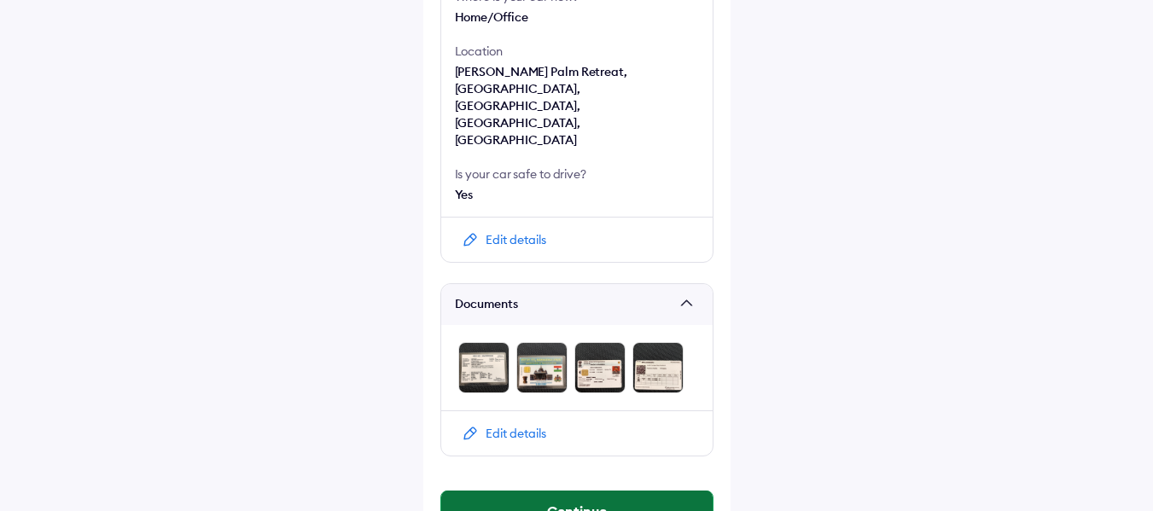
click at [591, 491] on button "Continue" at bounding box center [576, 511] width 271 height 41
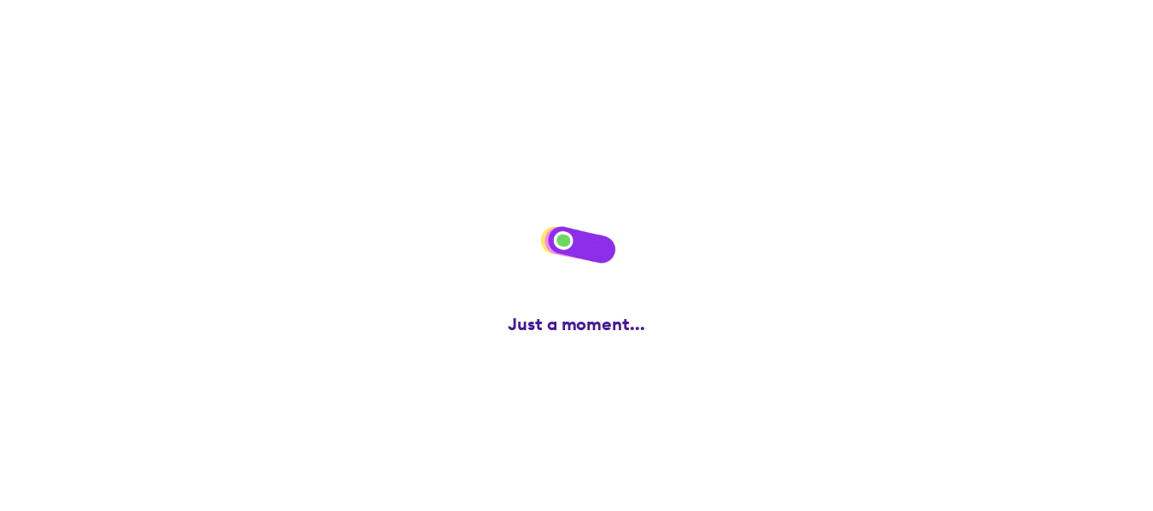
scroll to position [0, 0]
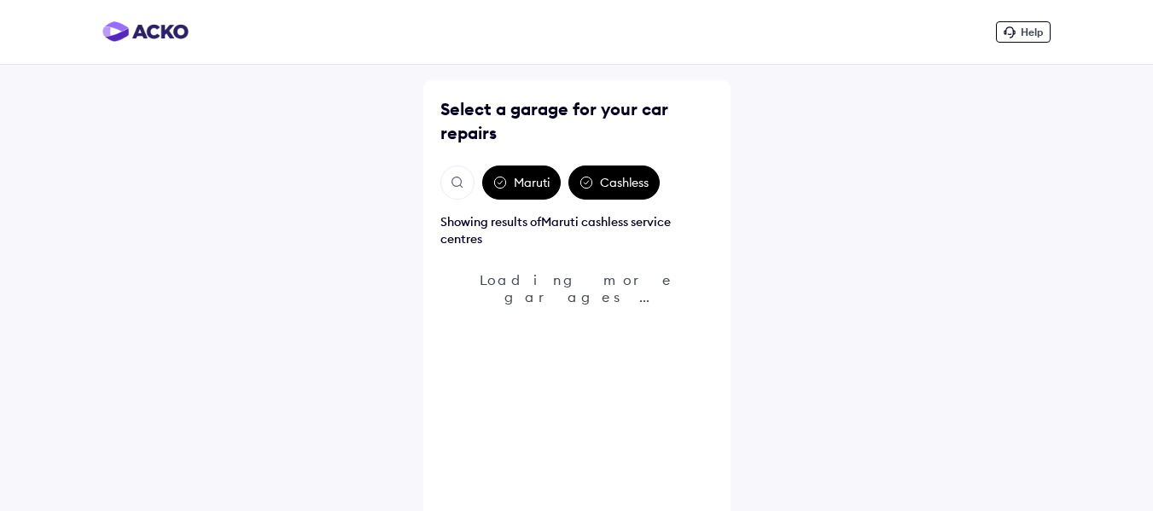
scroll to position [50, 0]
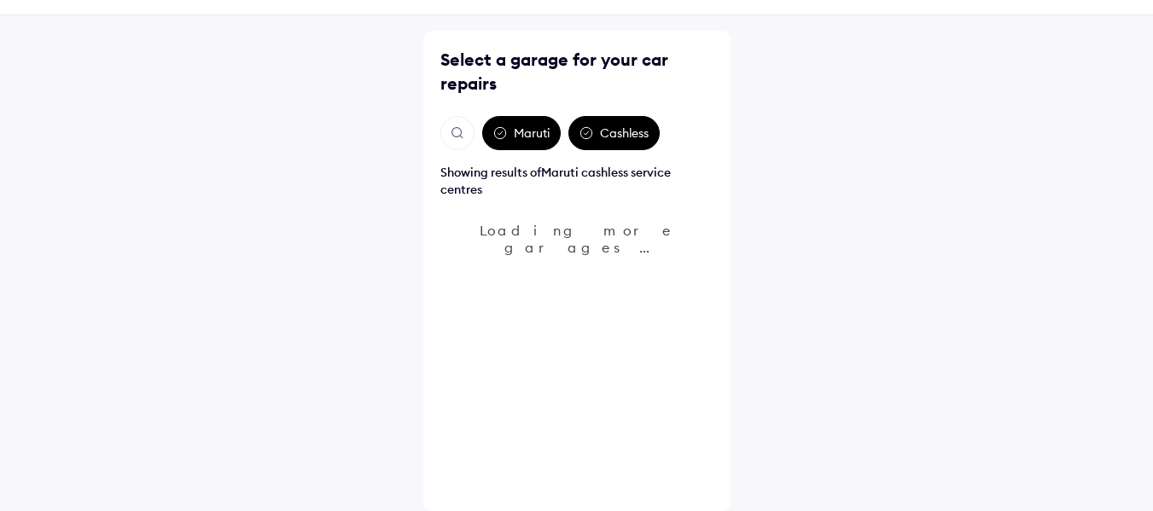
click at [458, 142] on button "Open search" at bounding box center [457, 133] width 34 height 34
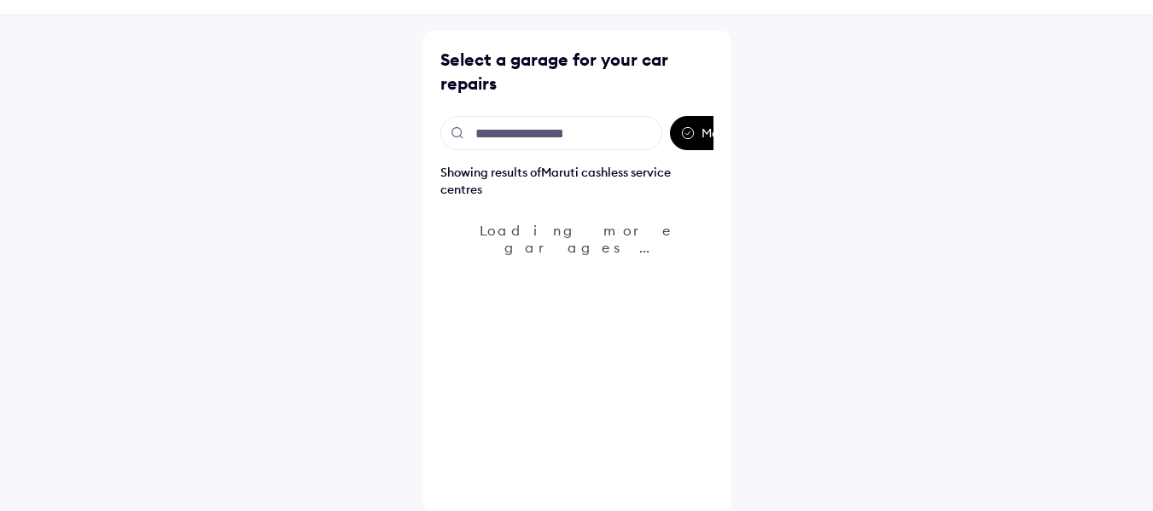
click at [511, 140] on input "text" at bounding box center [551, 133] width 222 height 34
type input "*******"
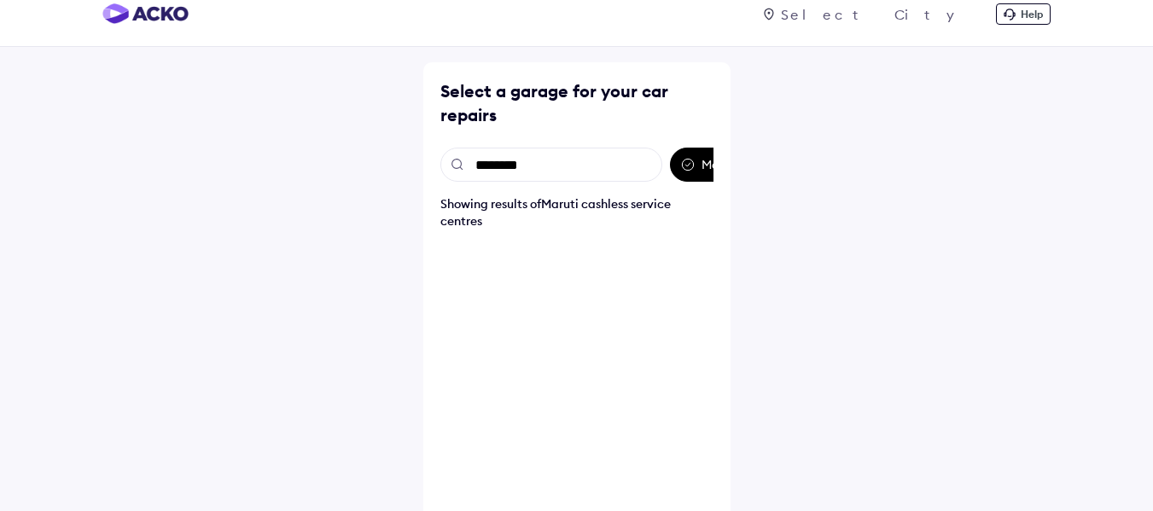
scroll to position [0, 0]
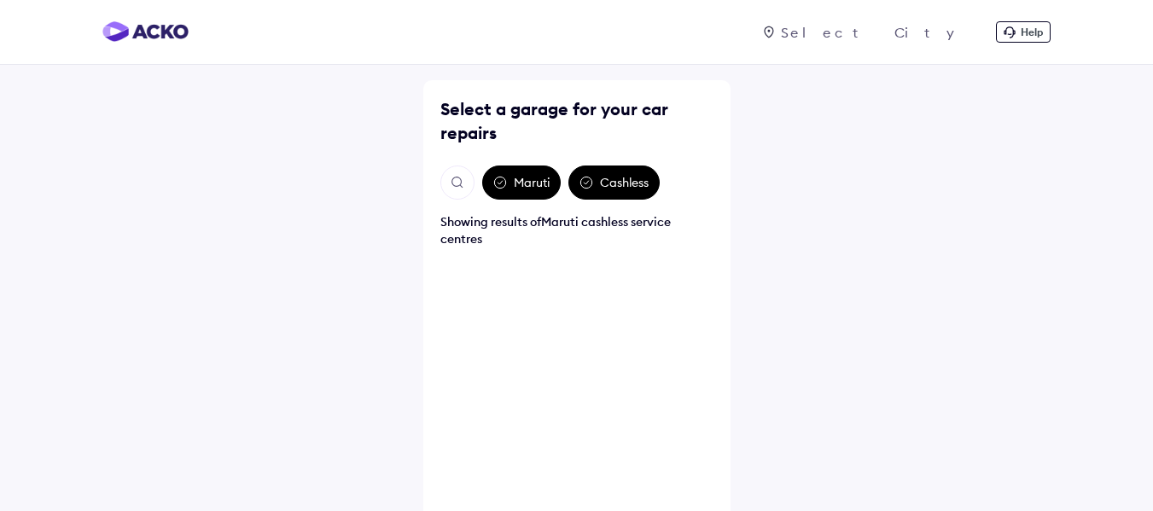
click at [462, 175] on img "Open search" at bounding box center [457, 182] width 15 height 15
